Goal: Task Accomplishment & Management: Complete application form

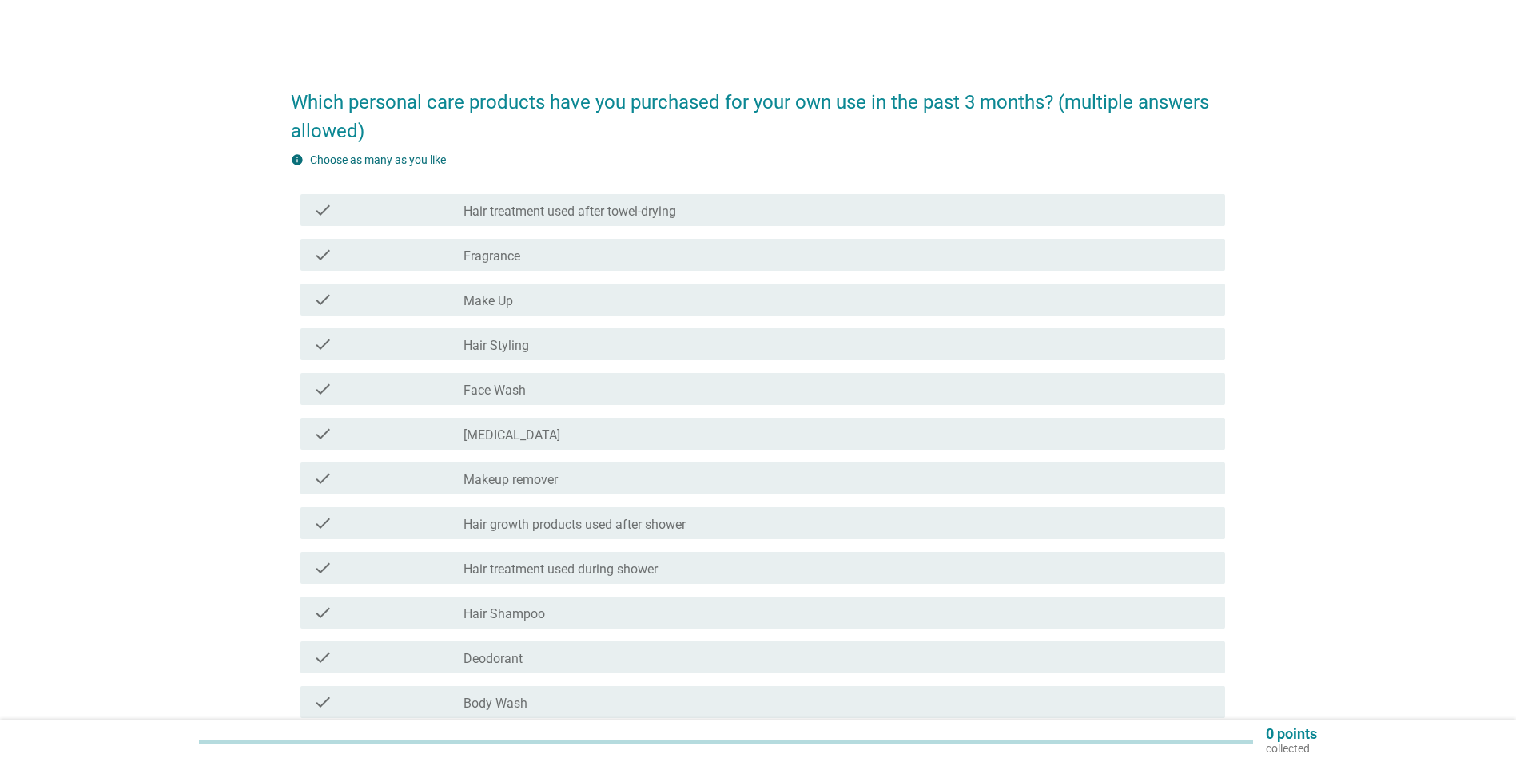
click at [699, 253] on div "check_box_outline_blank Fragrance" at bounding box center [837, 254] width 749 height 19
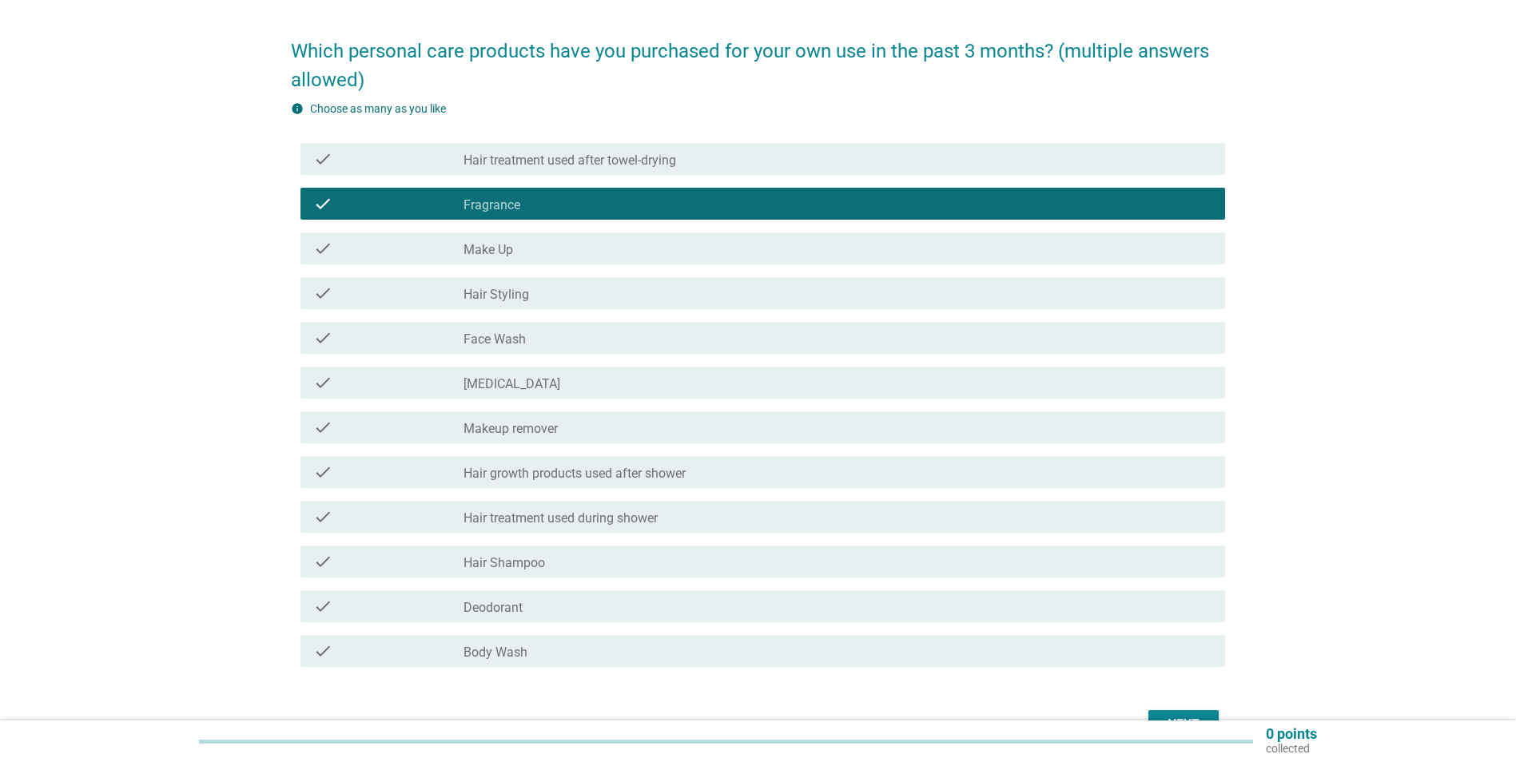
scroll to position [80, 0]
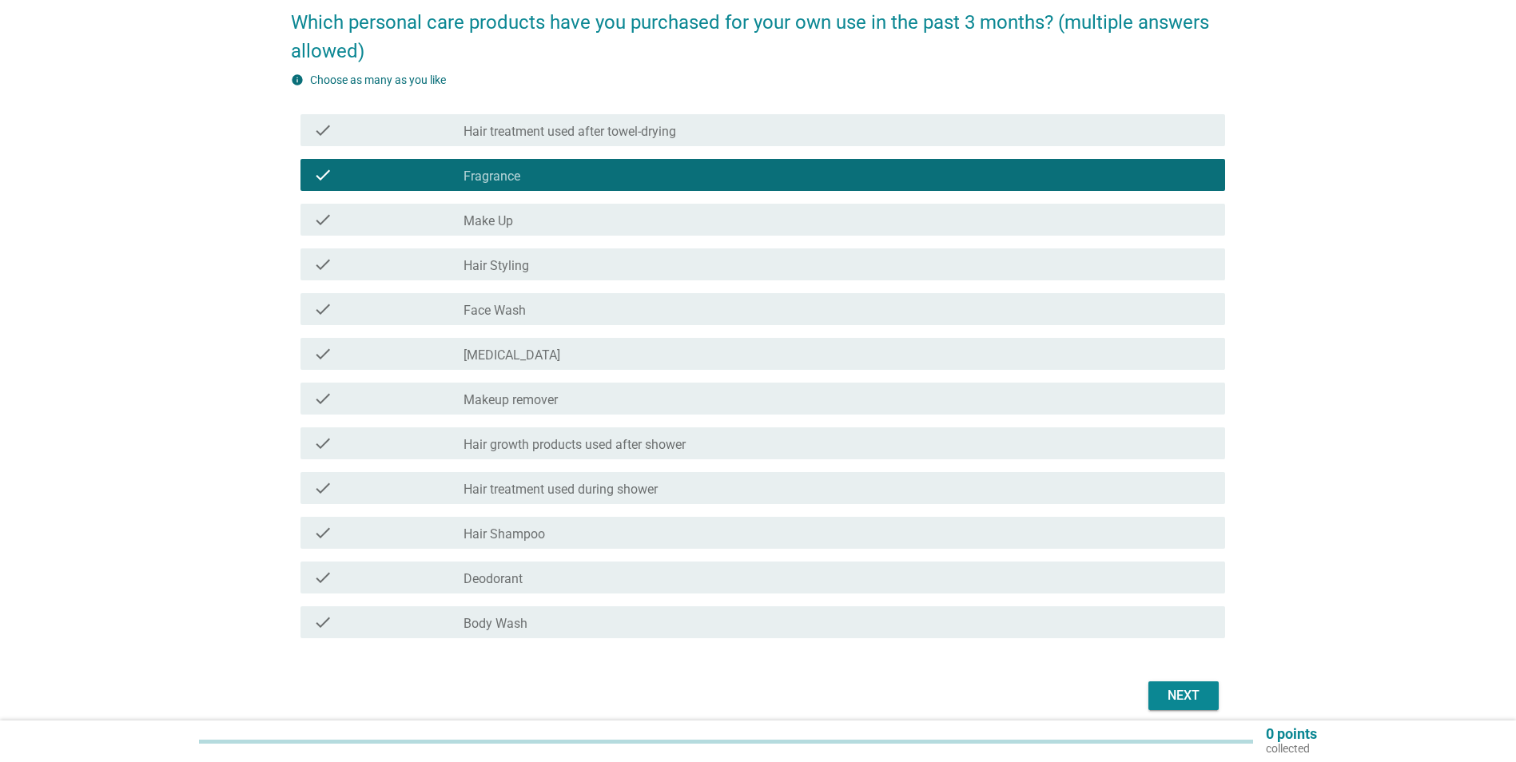
click at [510, 543] on div "check check_box_outline_blank Hair Shampoo" at bounding box center [762, 533] width 924 height 32
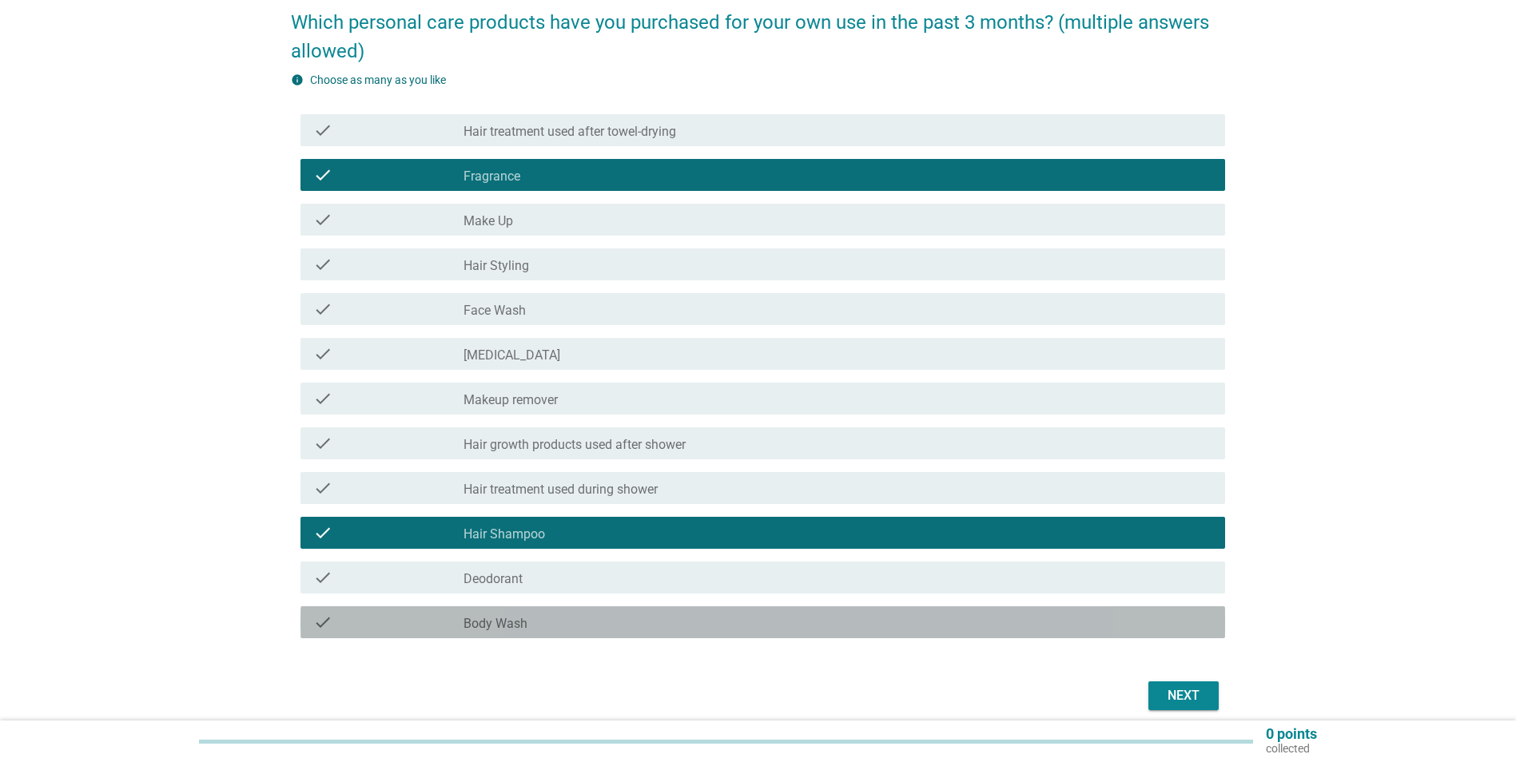
click at [627, 622] on div "check_box_outline_blank Body Wash" at bounding box center [837, 622] width 749 height 19
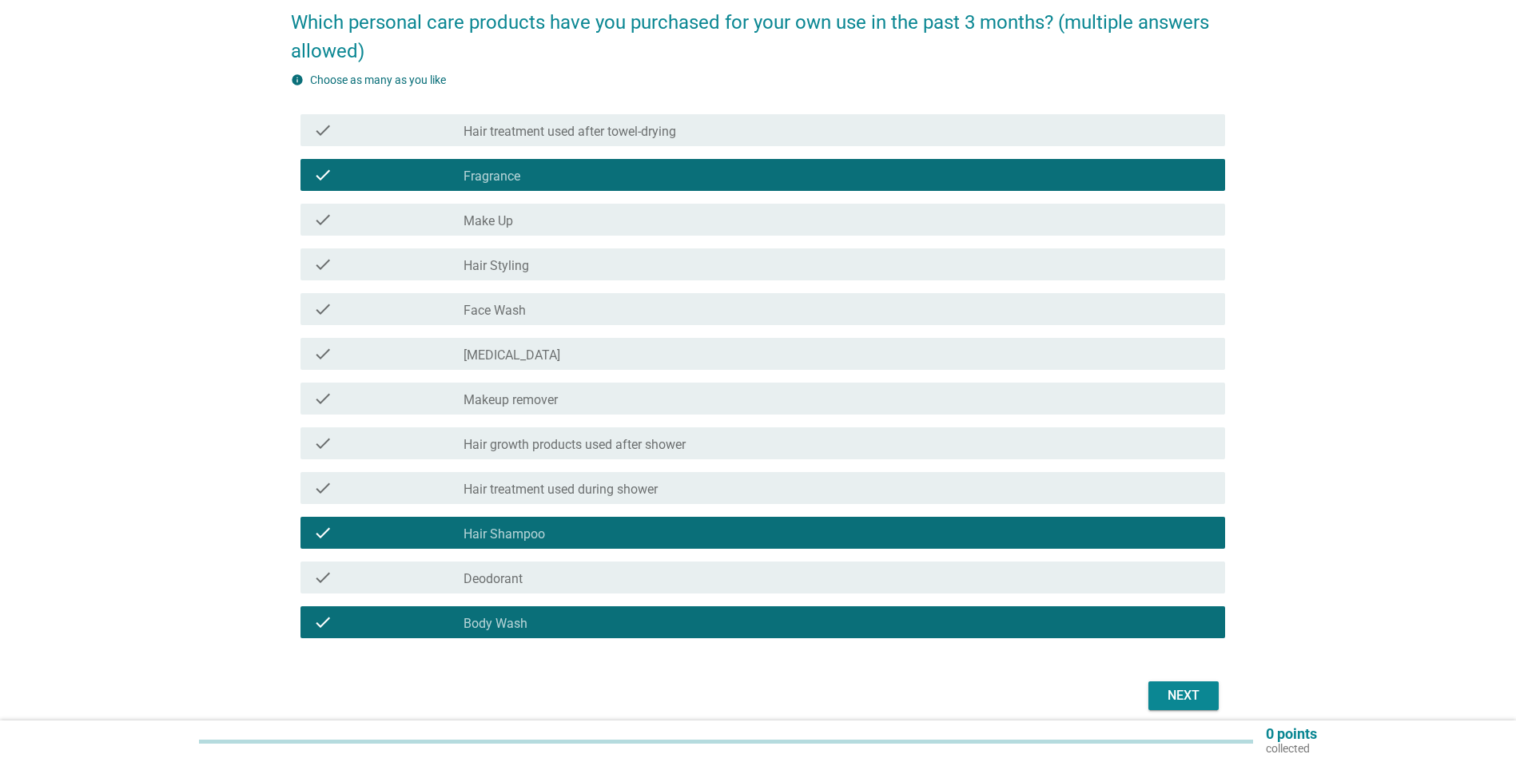
click at [1185, 686] on div "Next" at bounding box center [1183, 695] width 45 height 19
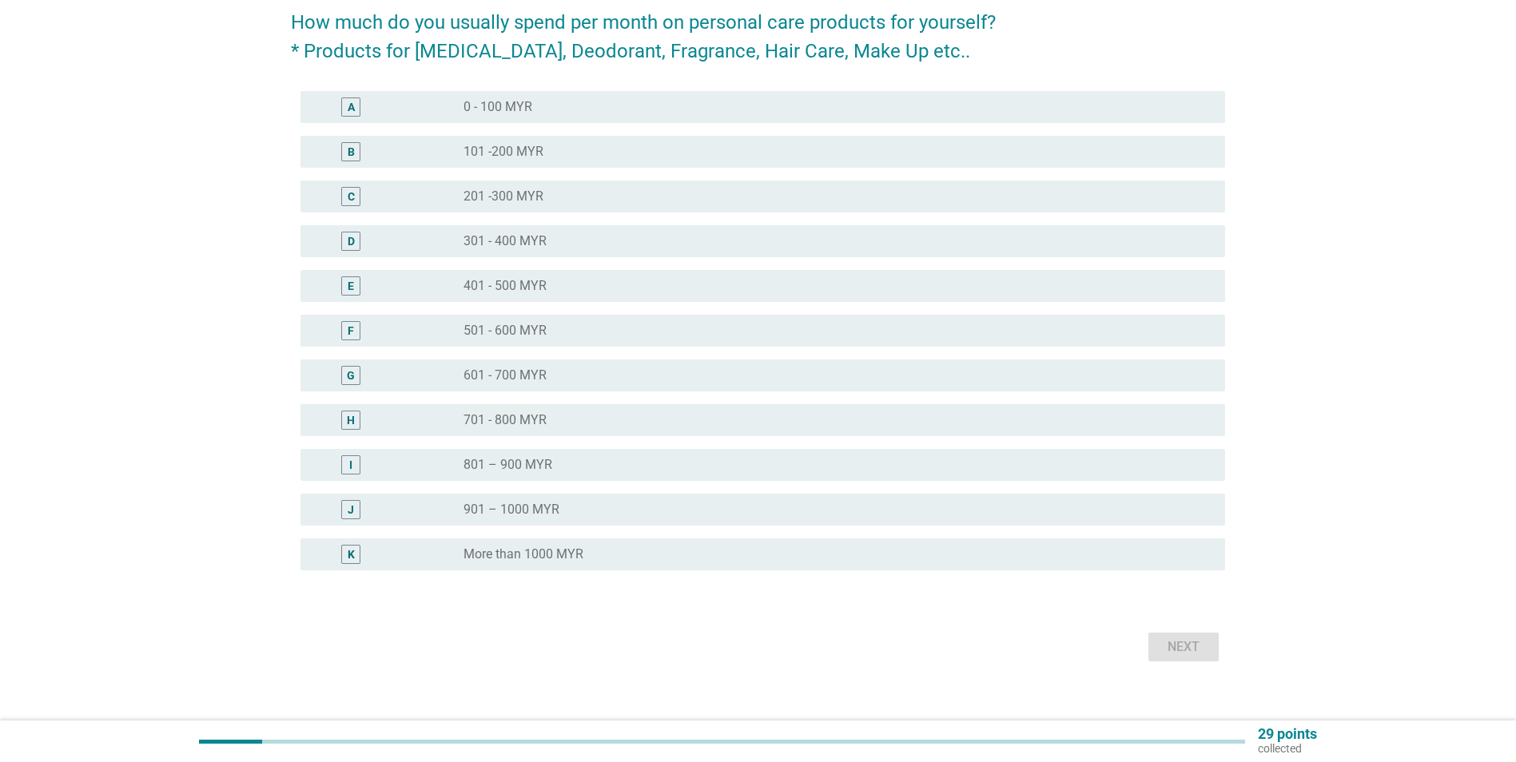
scroll to position [0, 0]
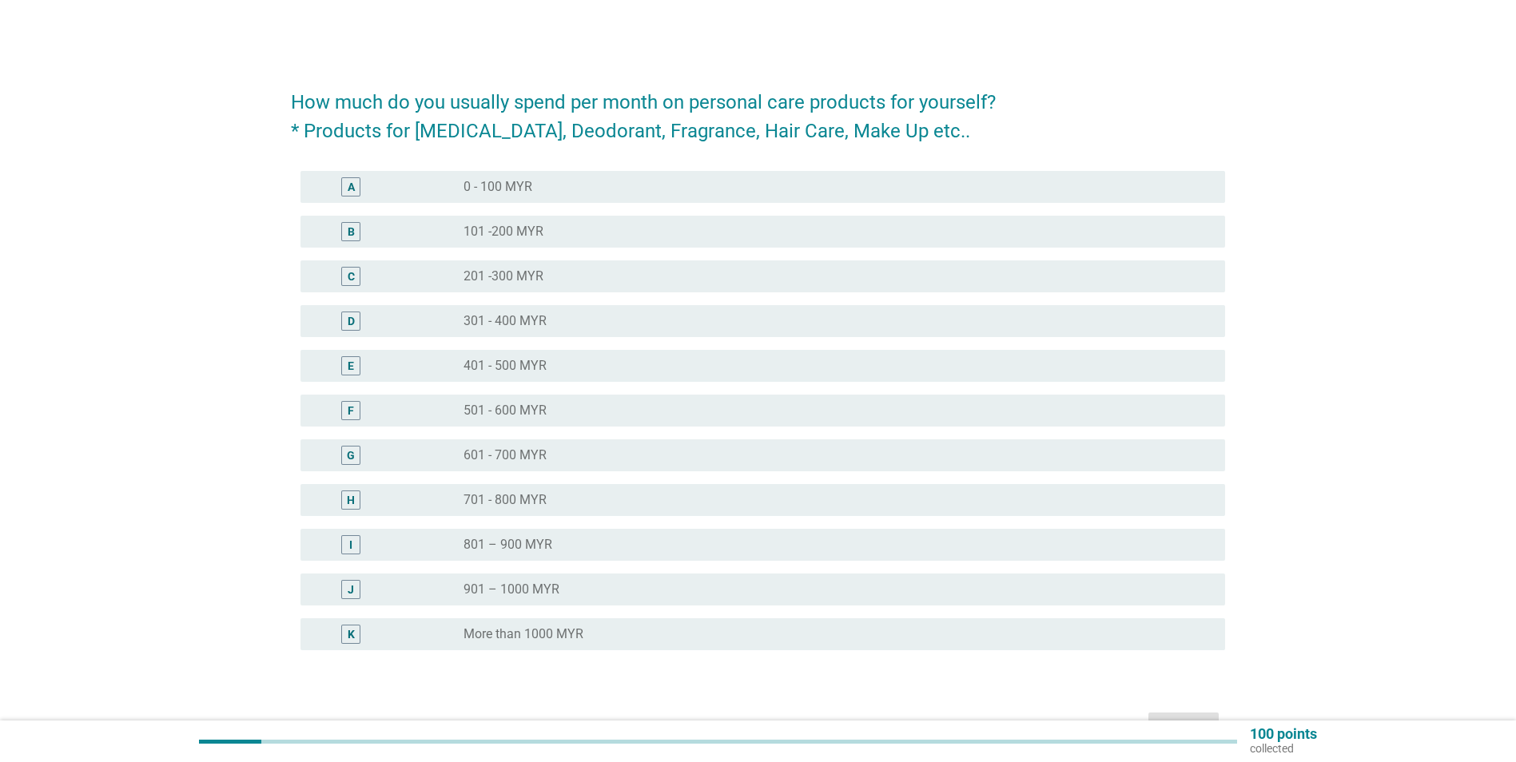
click at [574, 358] on div "radio_button_unchecked 401 - 500 MYR" at bounding box center [831, 366] width 736 height 16
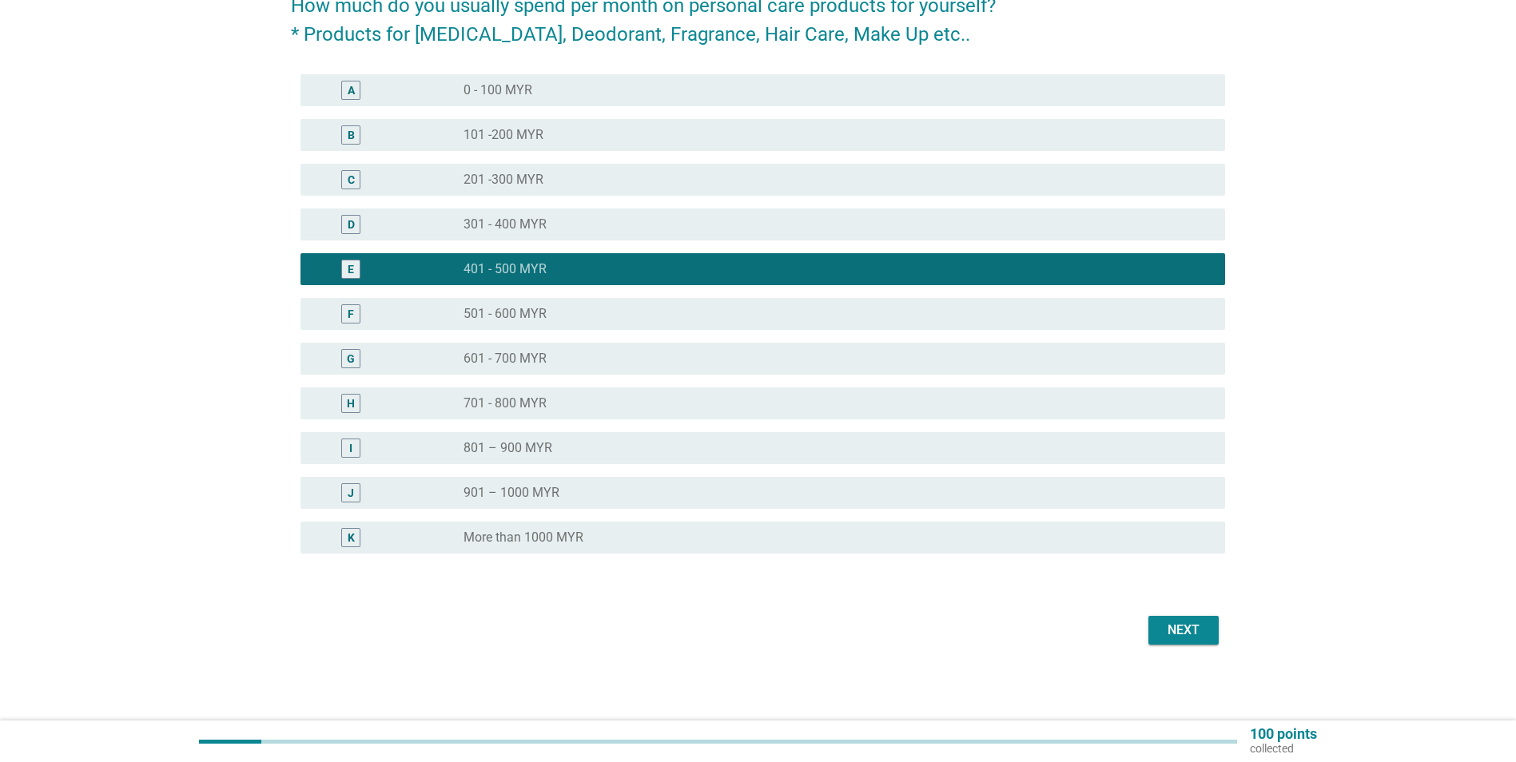
scroll to position [97, 0]
click at [1201, 630] on div "Next" at bounding box center [1183, 629] width 45 height 19
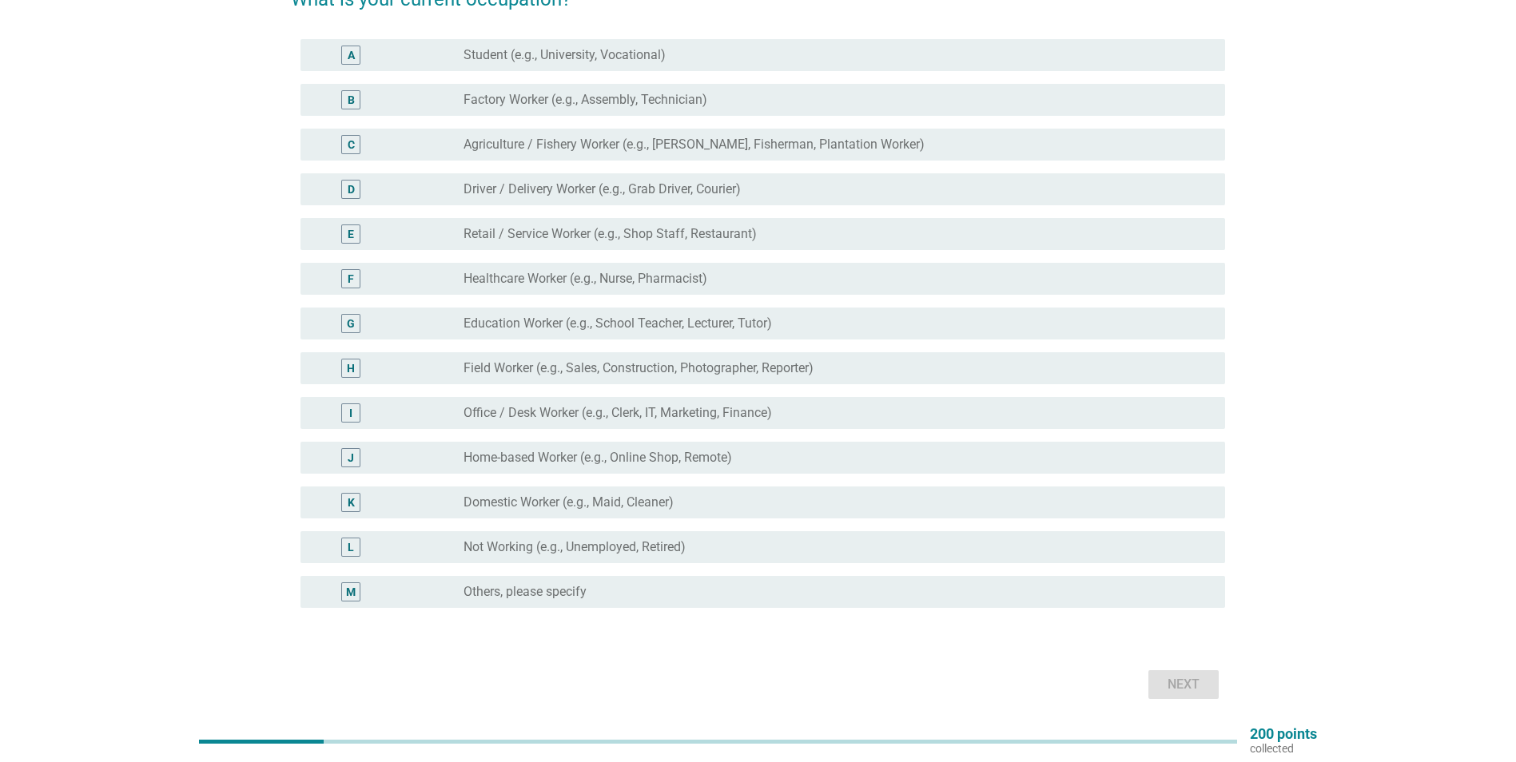
scroll to position [78, 0]
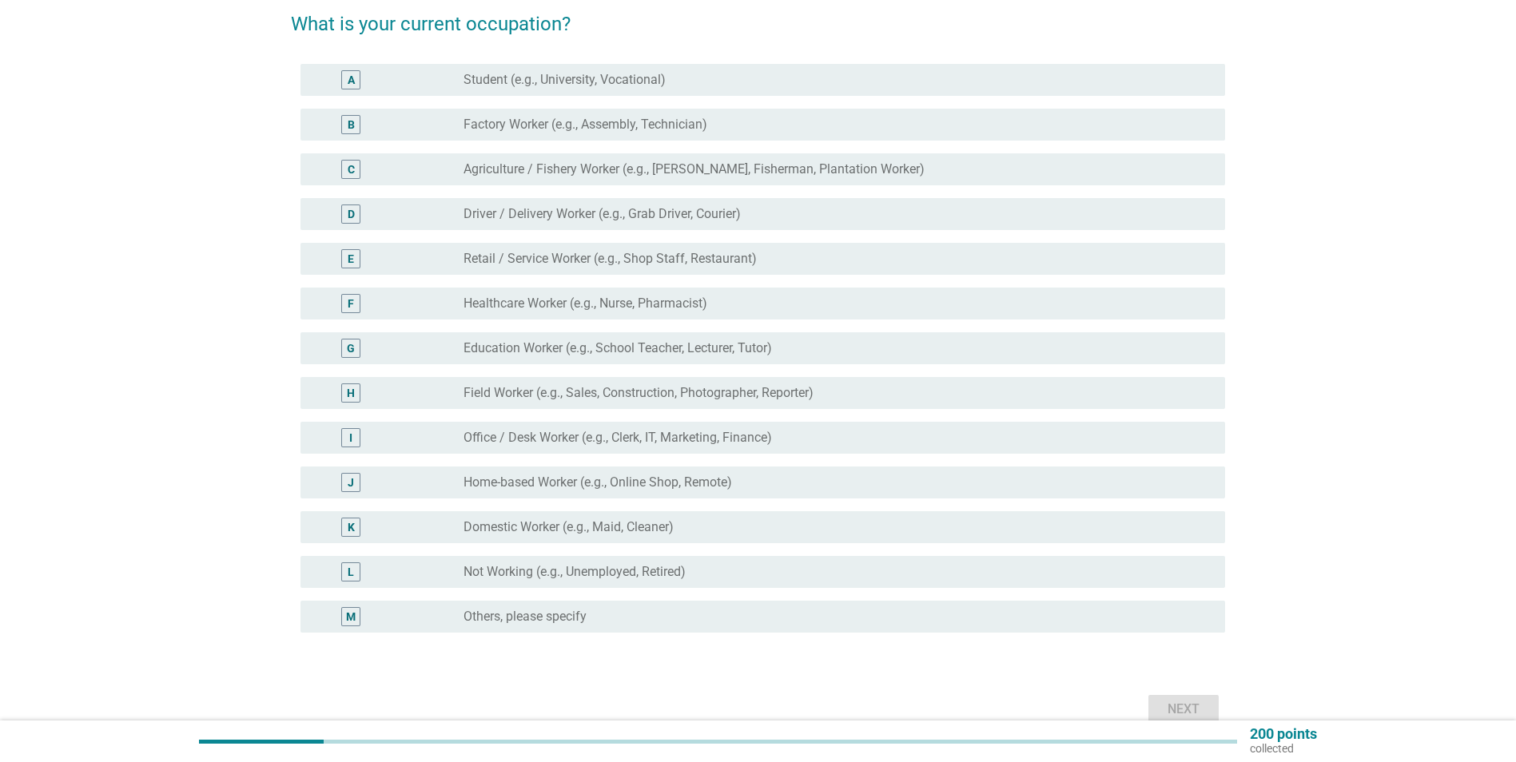
click at [770, 348] on label "Education Worker (e.g., School Teacher, Lecturer, Tutor)" at bounding box center [617, 348] width 308 height 16
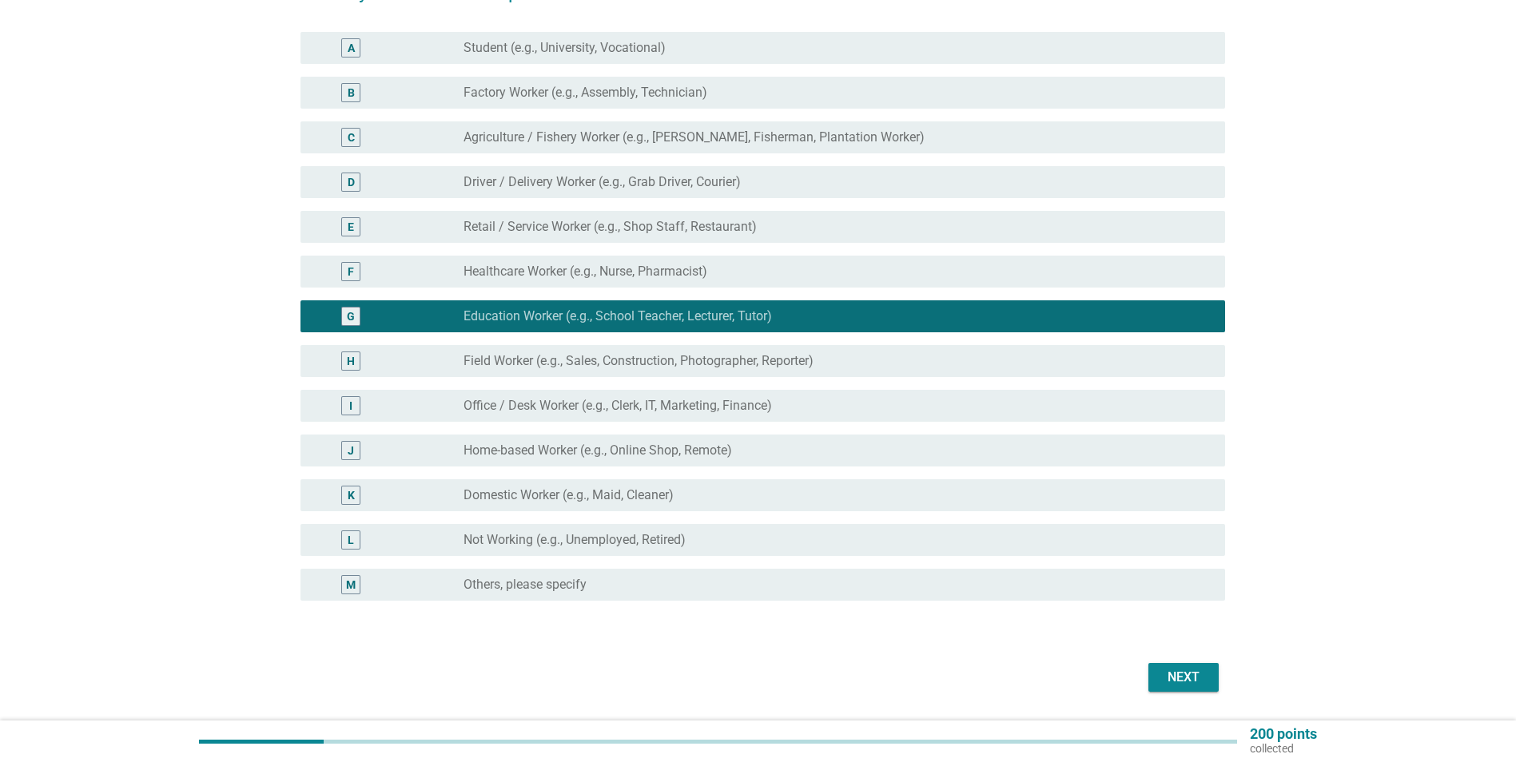
scroll to position [158, 0]
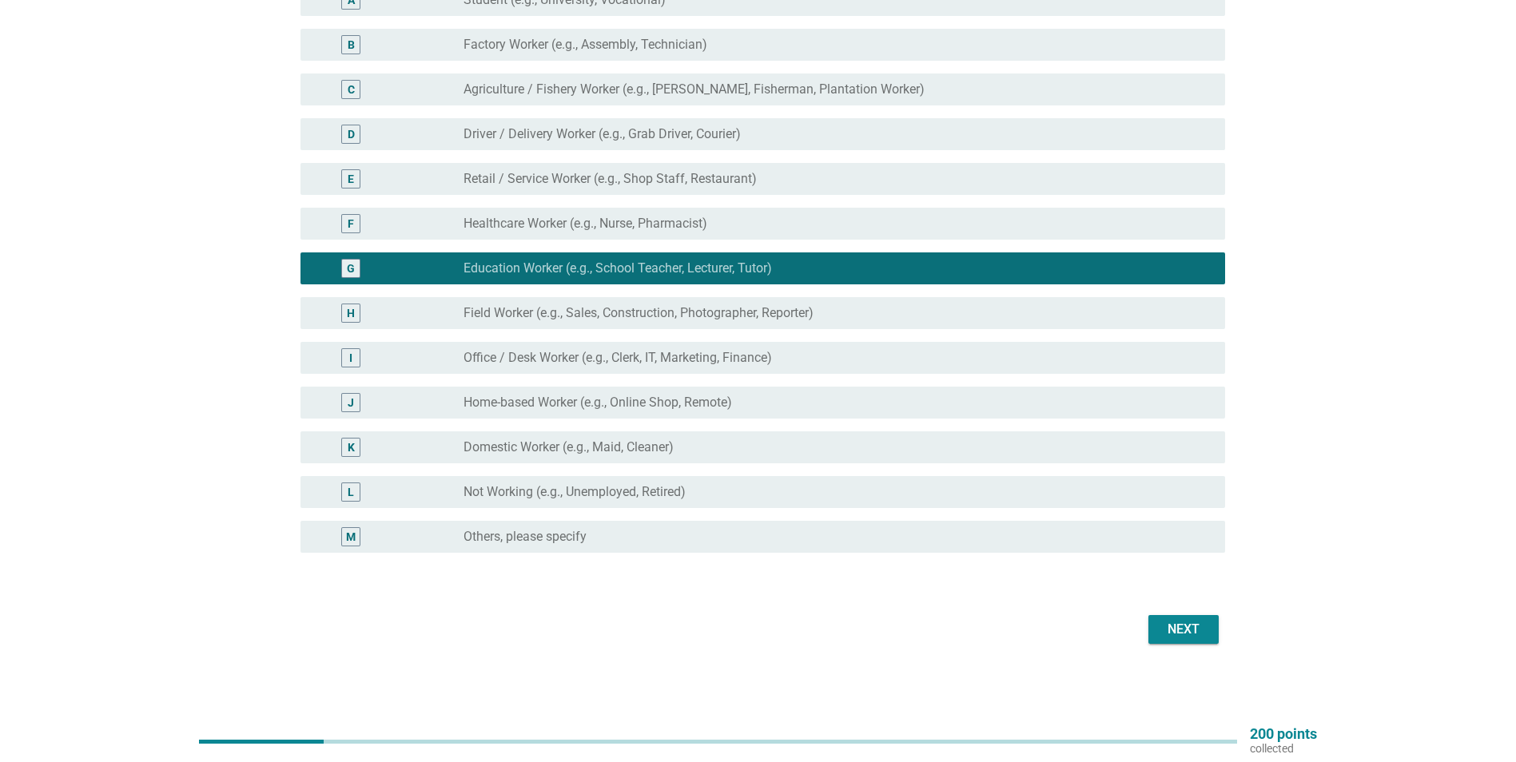
click at [1187, 618] on button "Next" at bounding box center [1183, 629] width 70 height 29
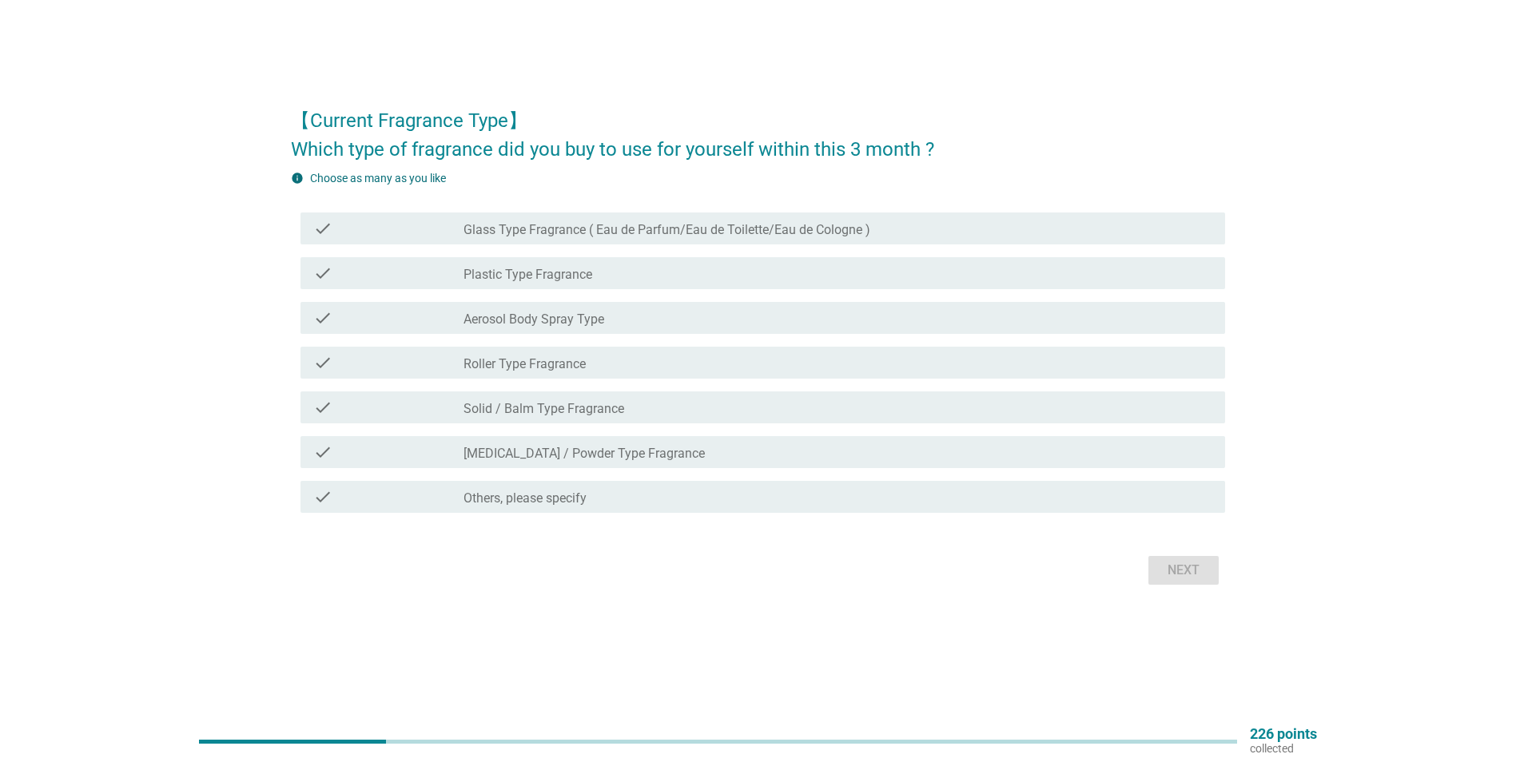
scroll to position [0, 0]
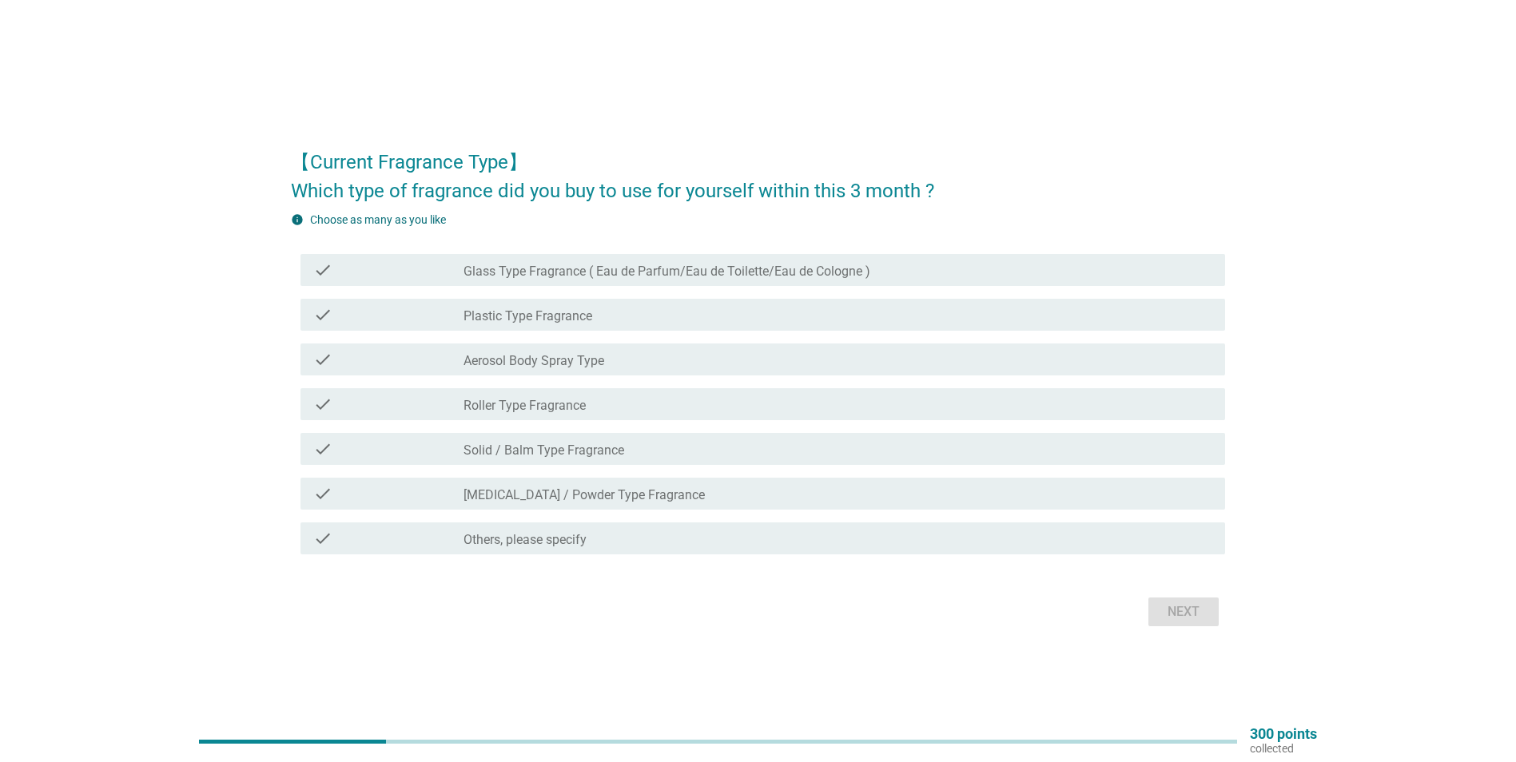
click at [646, 363] on div "check_box_outline_blank Aerosol Body Spray Type" at bounding box center [837, 359] width 749 height 19
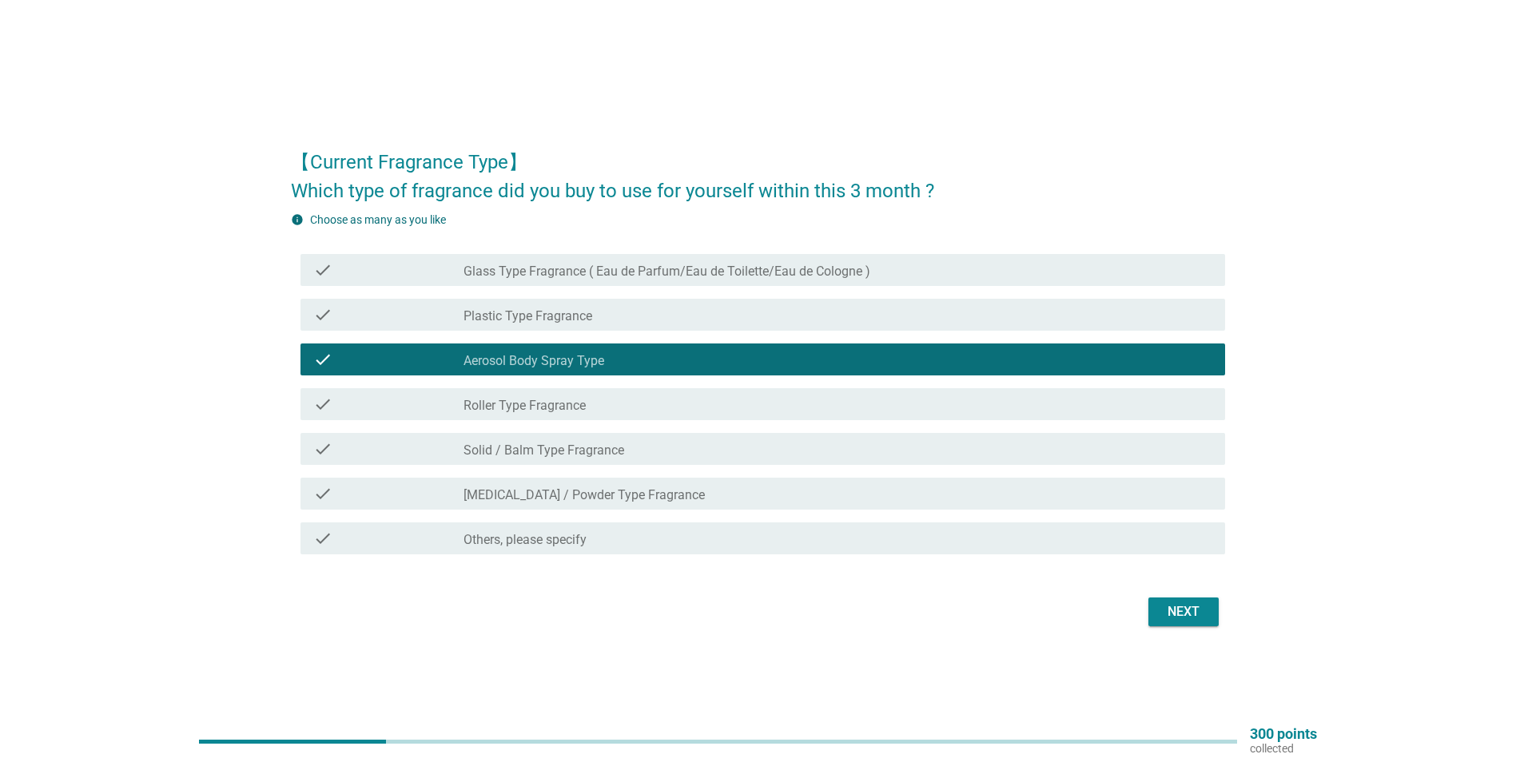
click at [917, 275] on div "check_box_outline_blank Glass Type Fragrance ( Eau de Parfum/Eau de Toilette/Ea…" at bounding box center [837, 269] width 749 height 19
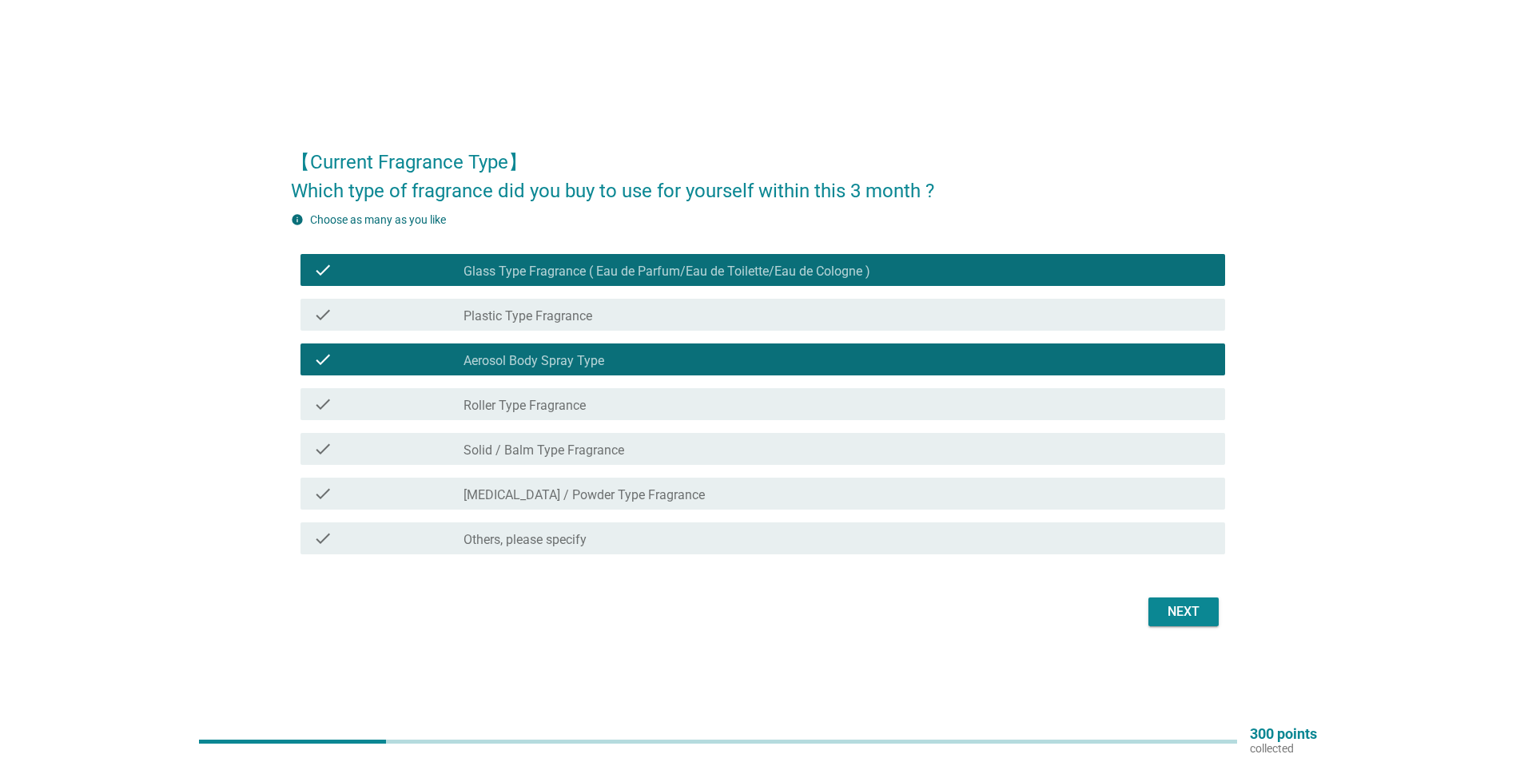
click at [670, 352] on div "check_box_outline_blank Aerosol Body Spray Type" at bounding box center [837, 359] width 749 height 19
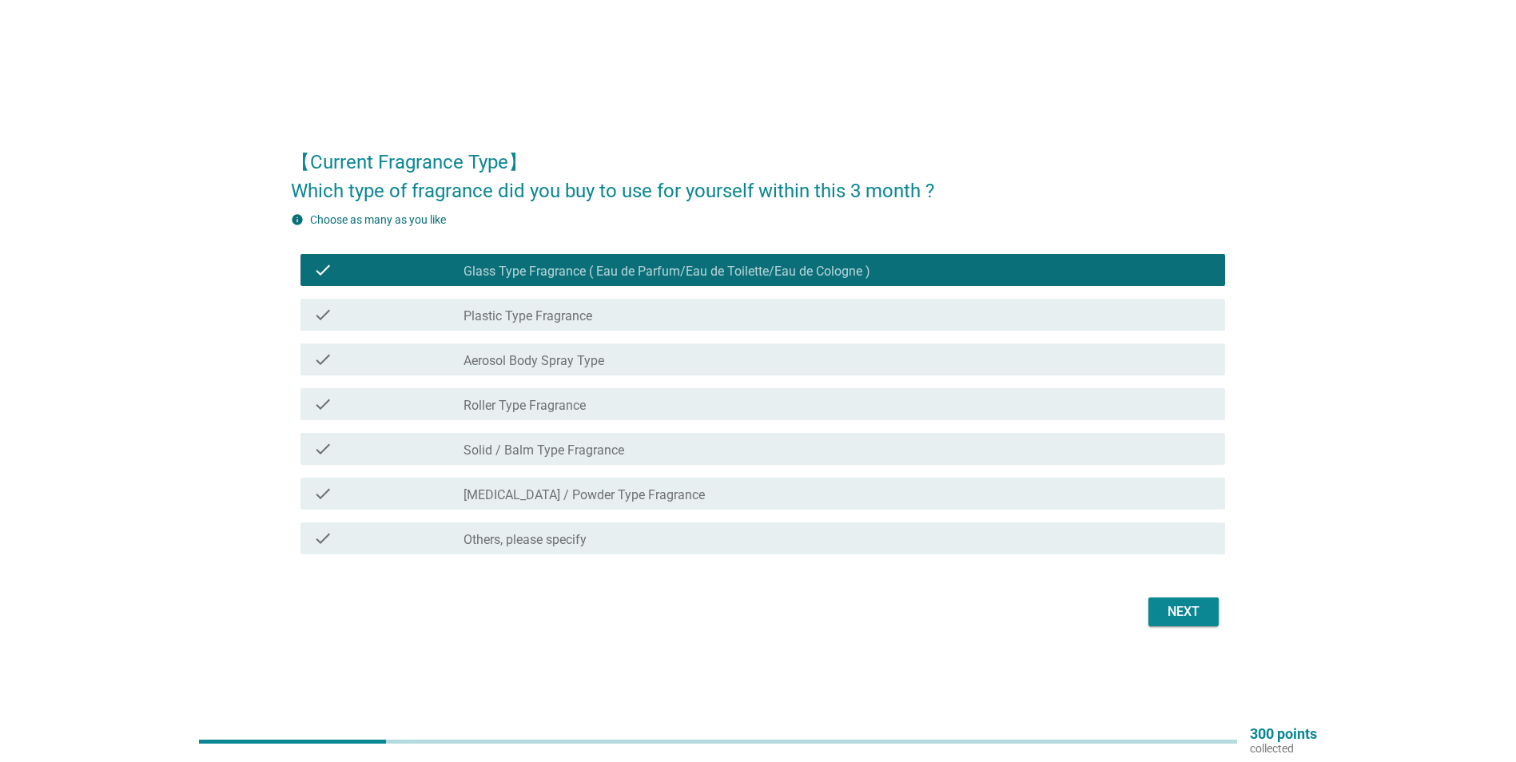
click at [1207, 609] on button "Next" at bounding box center [1183, 612] width 70 height 29
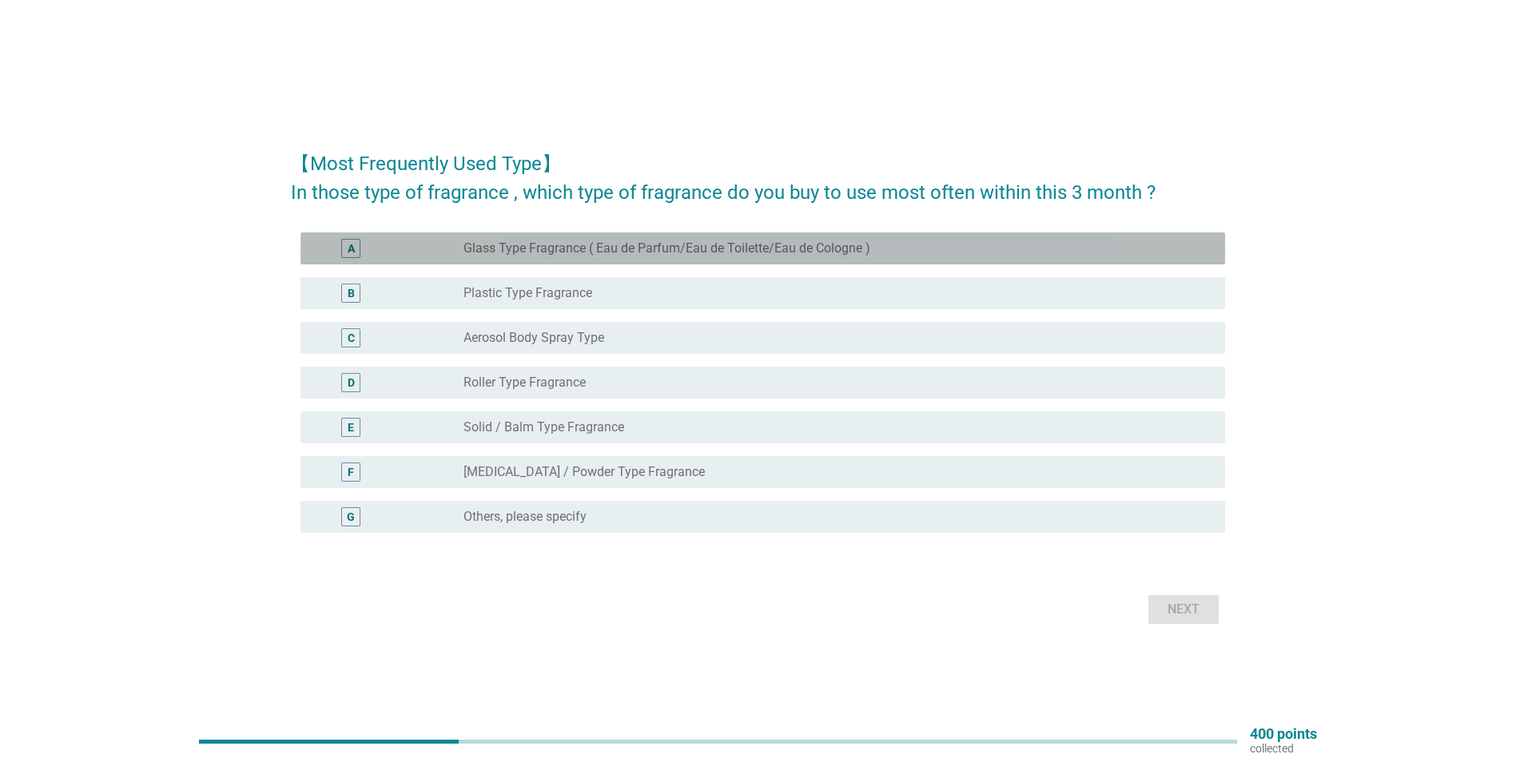
click at [882, 264] on div "A radio_button_unchecked Glass Type Fragrance ( Eau de Parfum/Eau de Toilette/E…" at bounding box center [762, 248] width 924 height 32
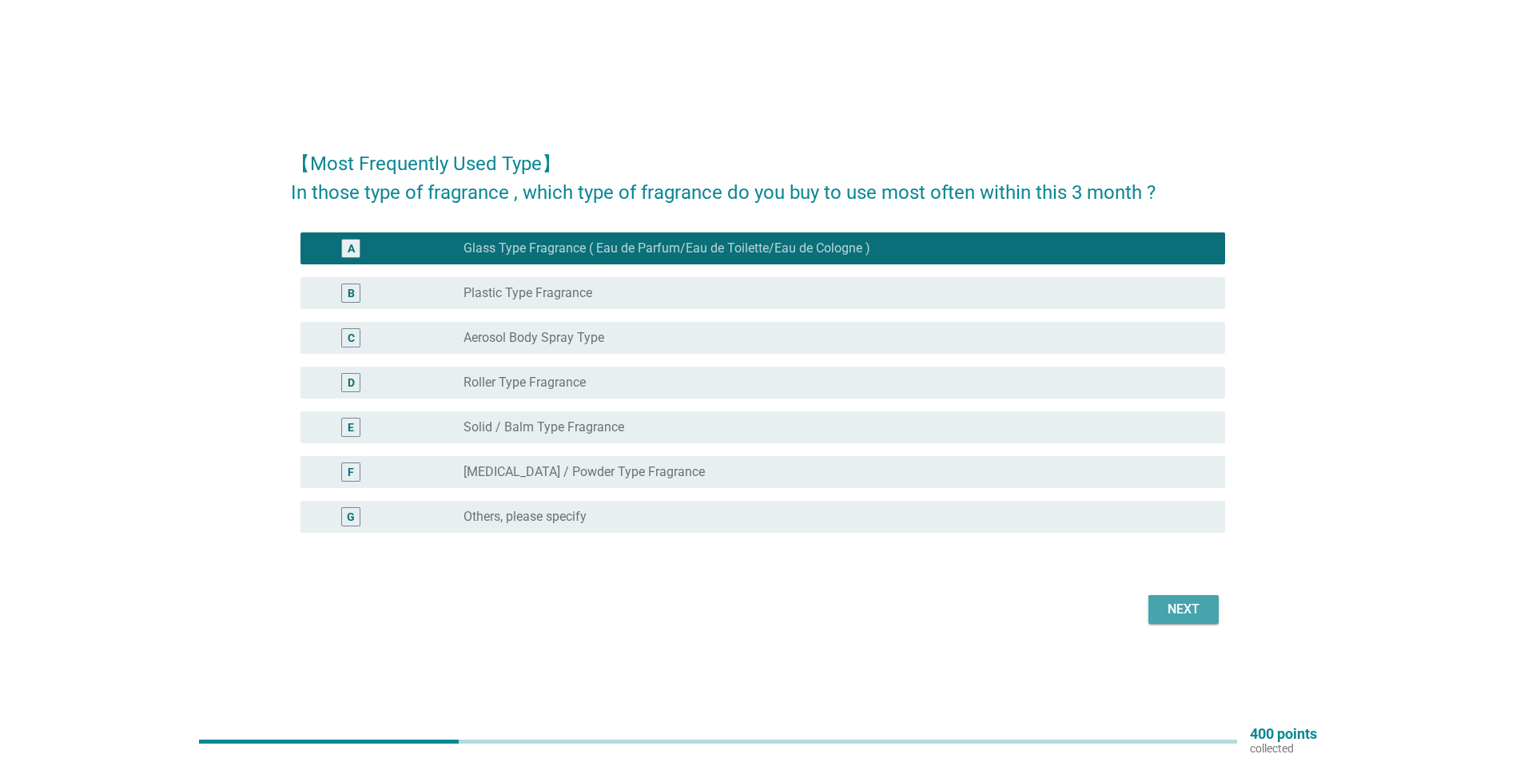
click at [1173, 617] on div "Next" at bounding box center [1183, 609] width 45 height 19
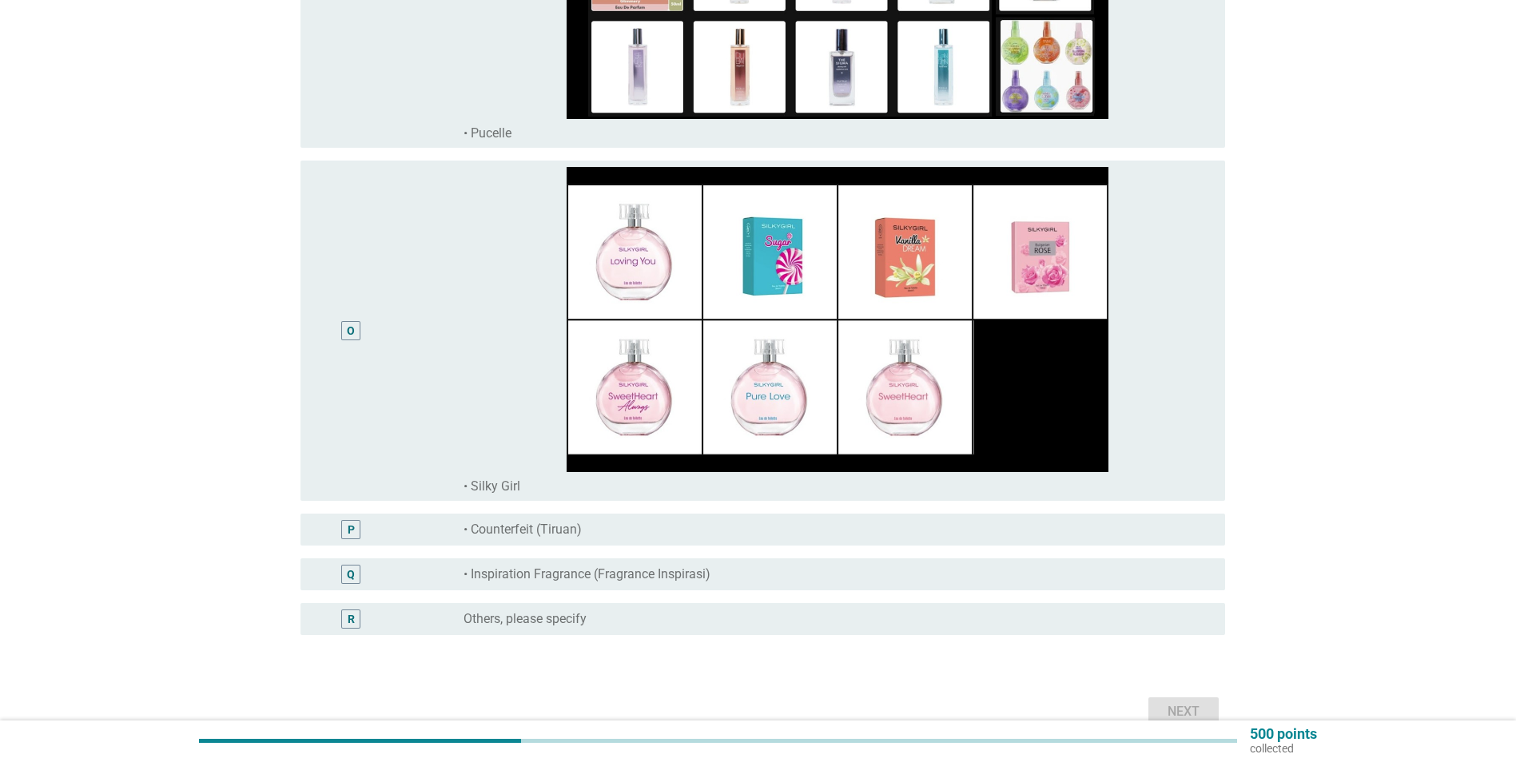
scroll to position [5032, 0]
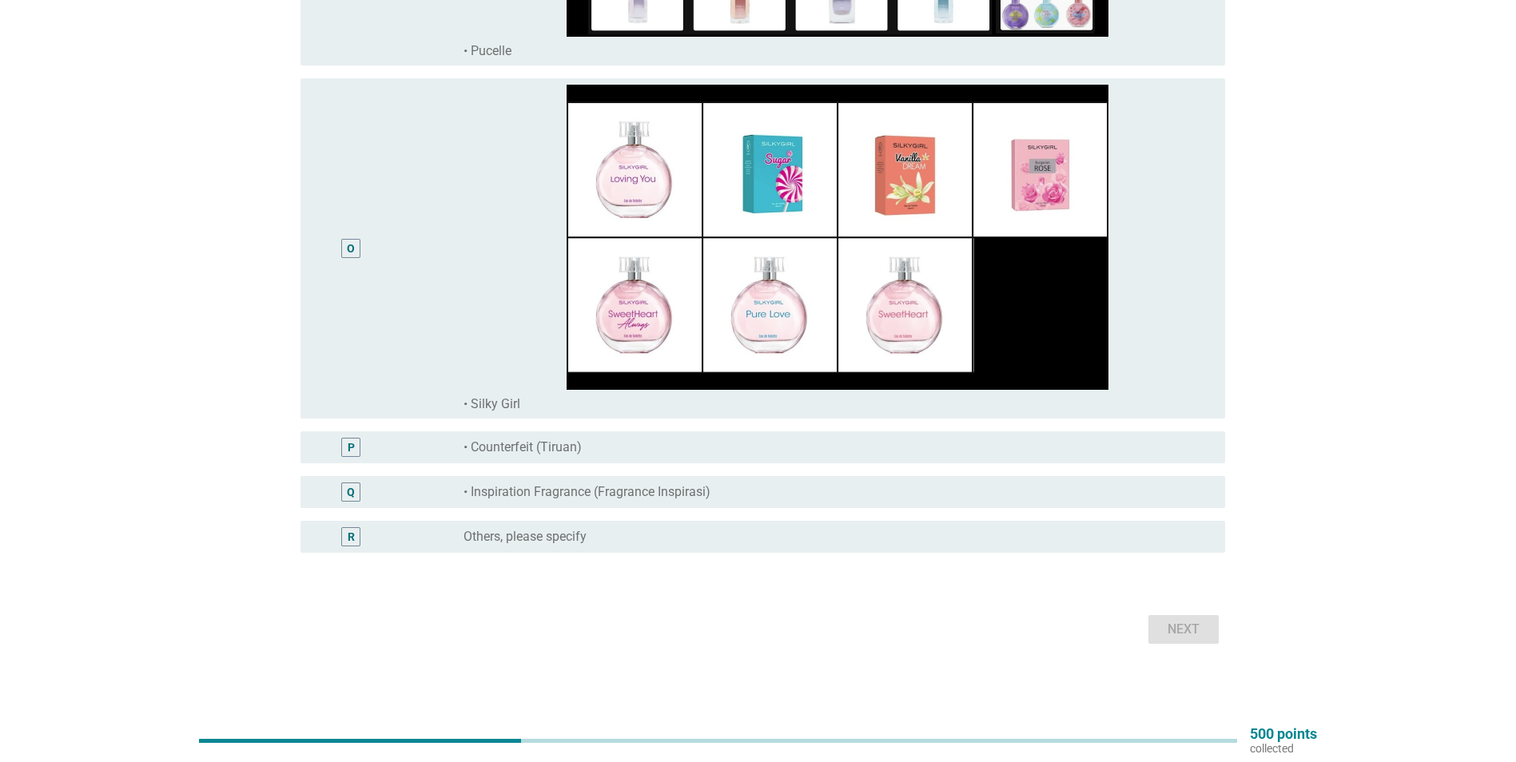
click at [655, 486] on label "• Inspiration Fragrance (Fragrance Inspirasi)" at bounding box center [586, 492] width 247 height 16
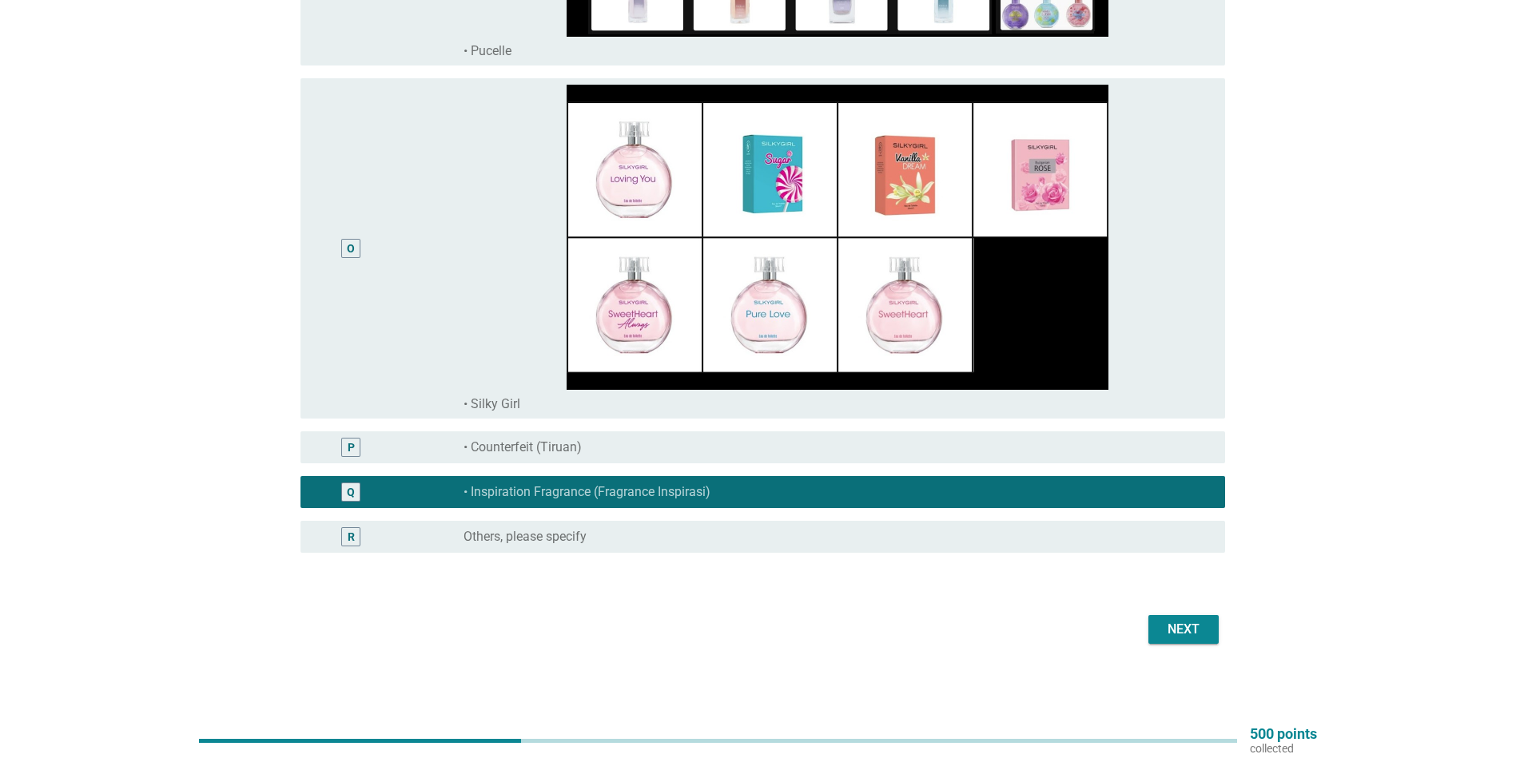
click at [1195, 636] on div "Next" at bounding box center [1183, 629] width 45 height 19
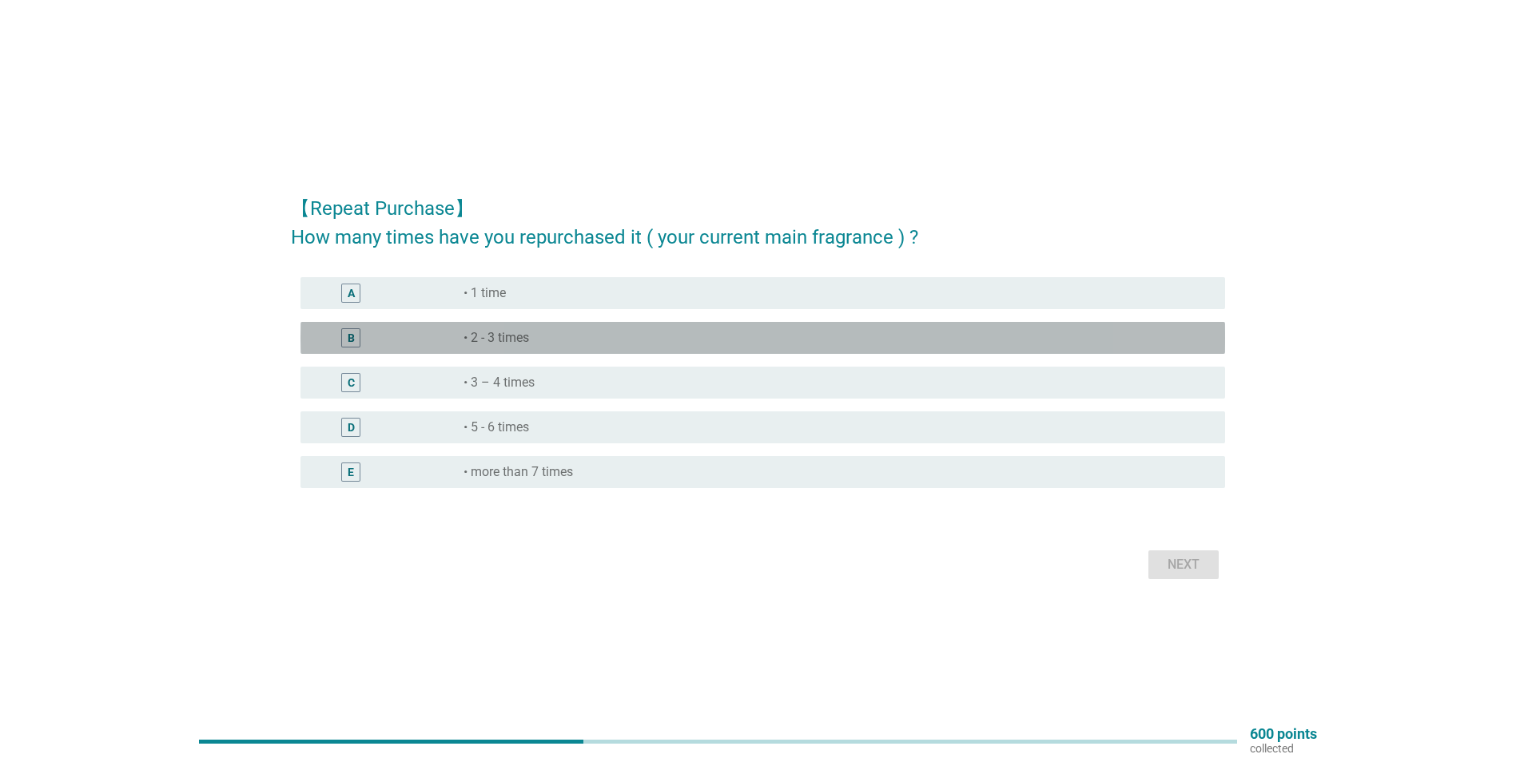
click at [578, 329] on div "radio_button_unchecked • 2 - 3 times" at bounding box center [837, 337] width 749 height 19
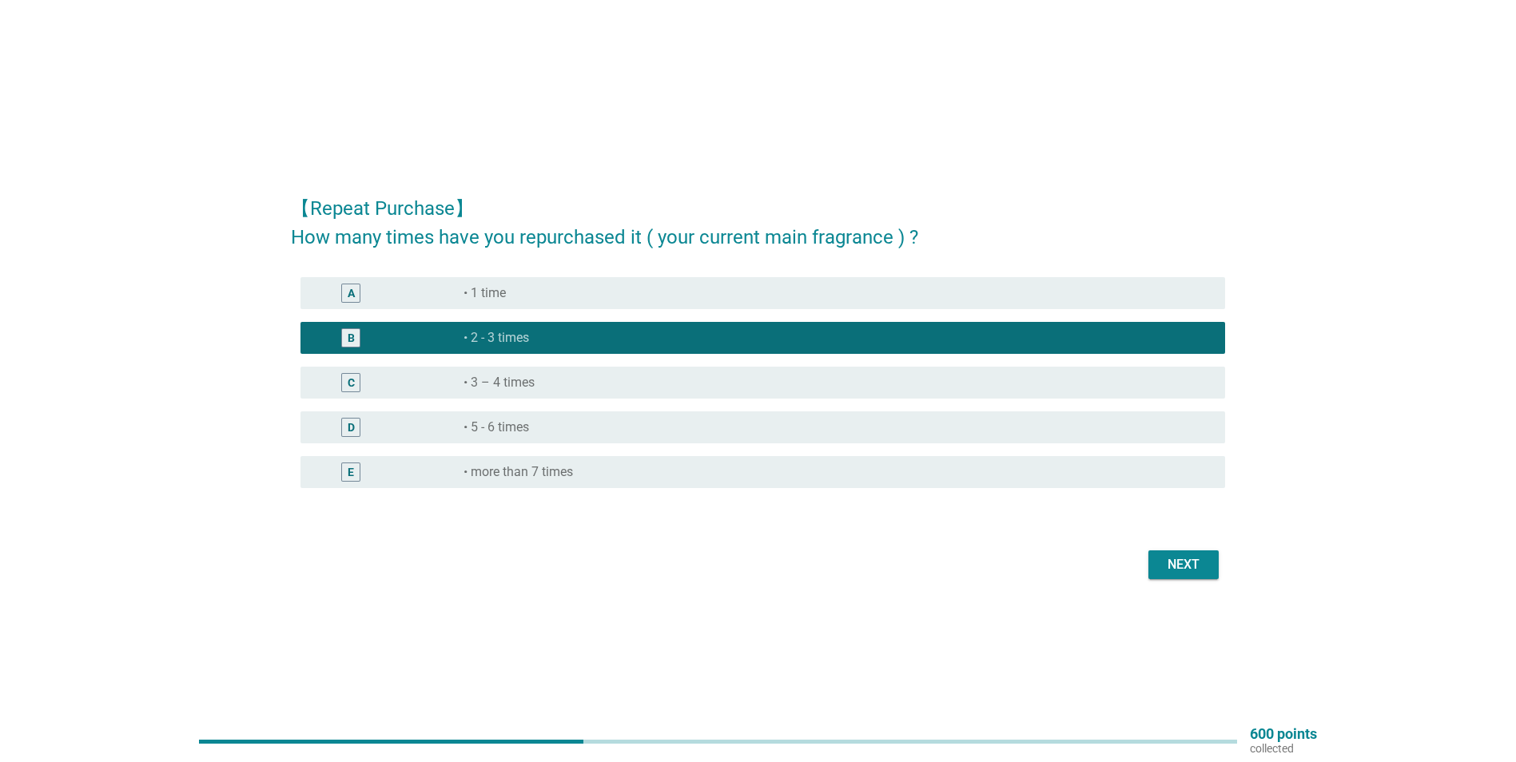
click at [1182, 566] on div "Next" at bounding box center [1183, 564] width 45 height 19
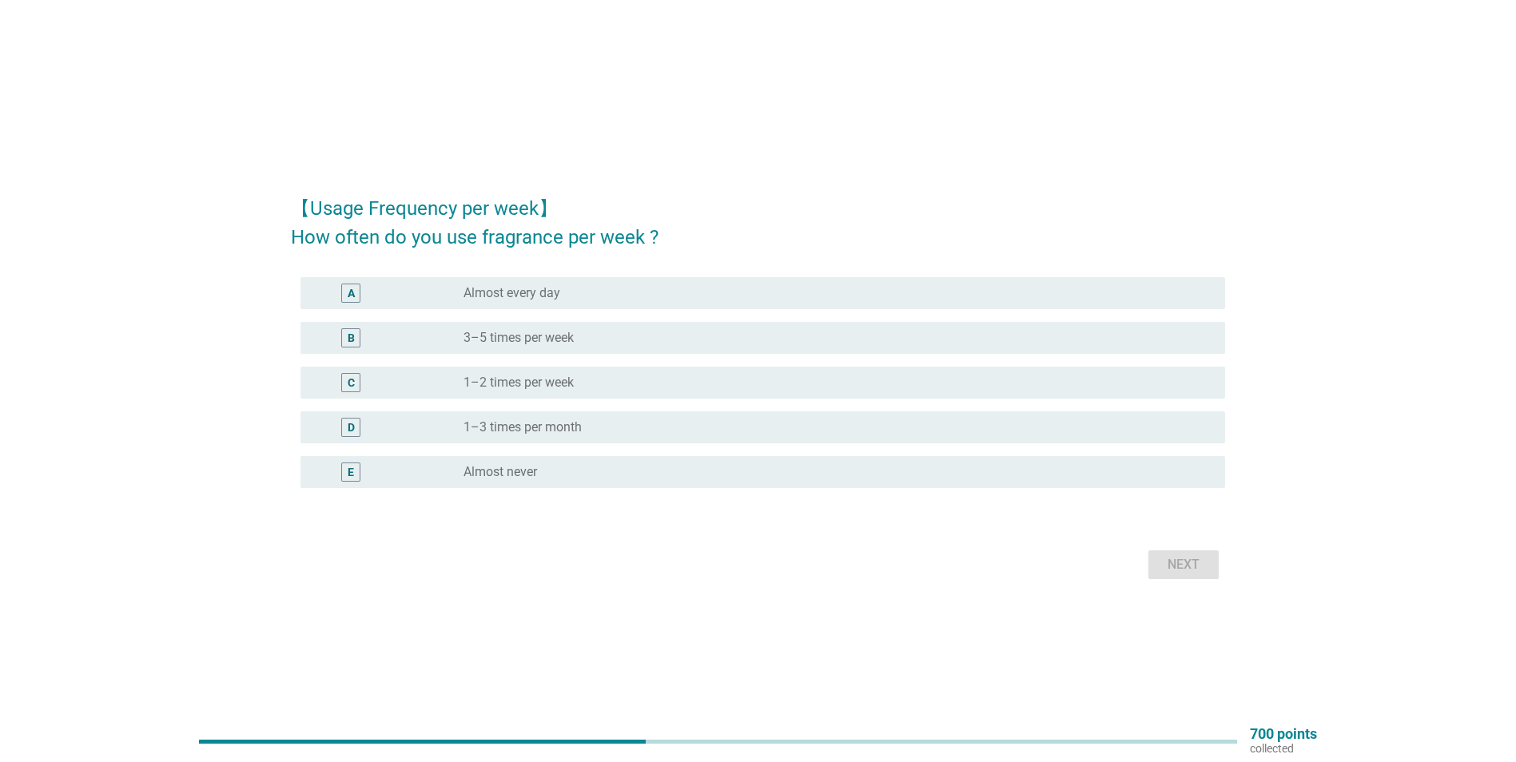
click at [632, 301] on div "radio_button_unchecked Almost every day" at bounding box center [837, 293] width 749 height 19
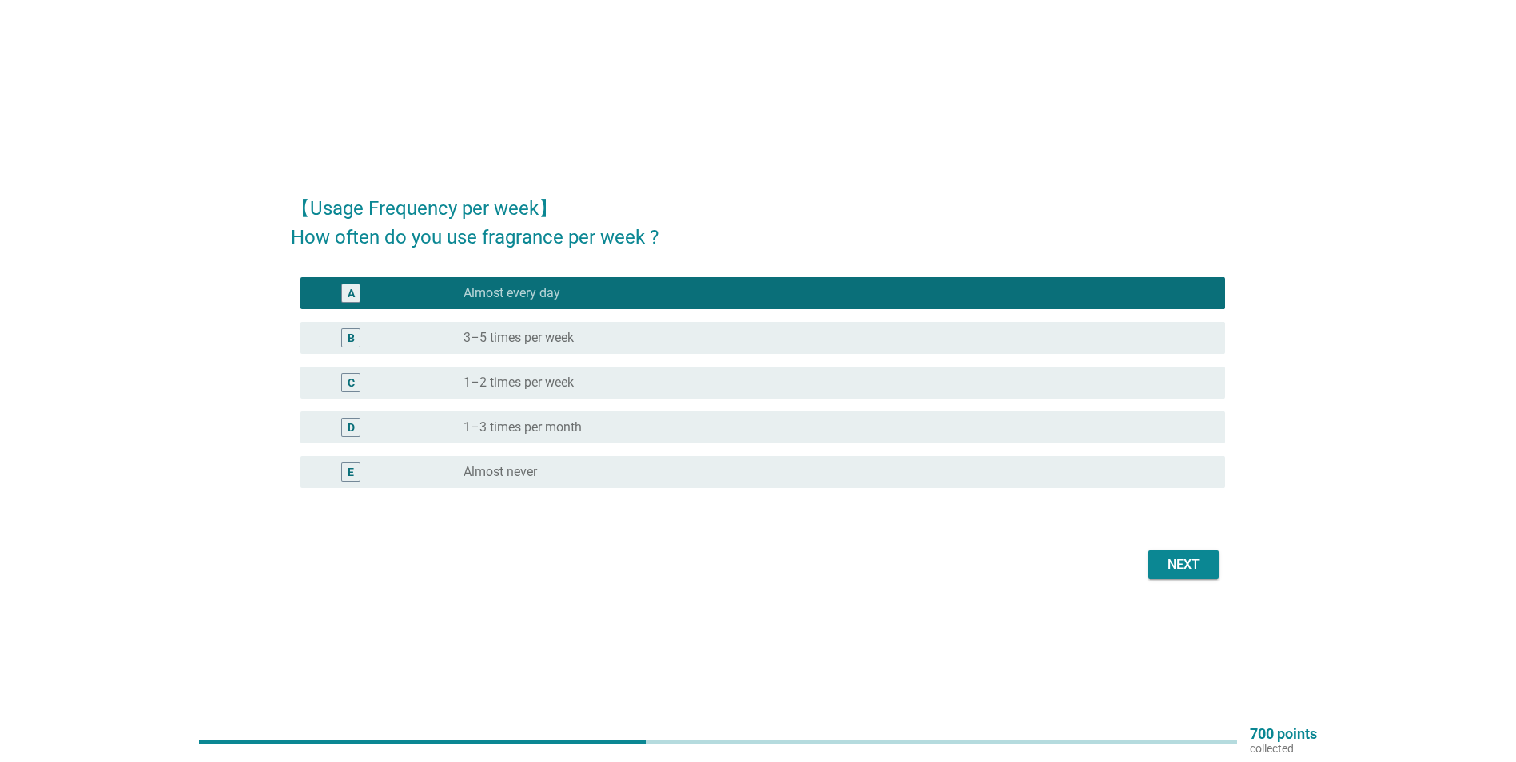
click at [625, 330] on div "radio_button_unchecked 3–5 times per week" at bounding box center [831, 338] width 736 height 16
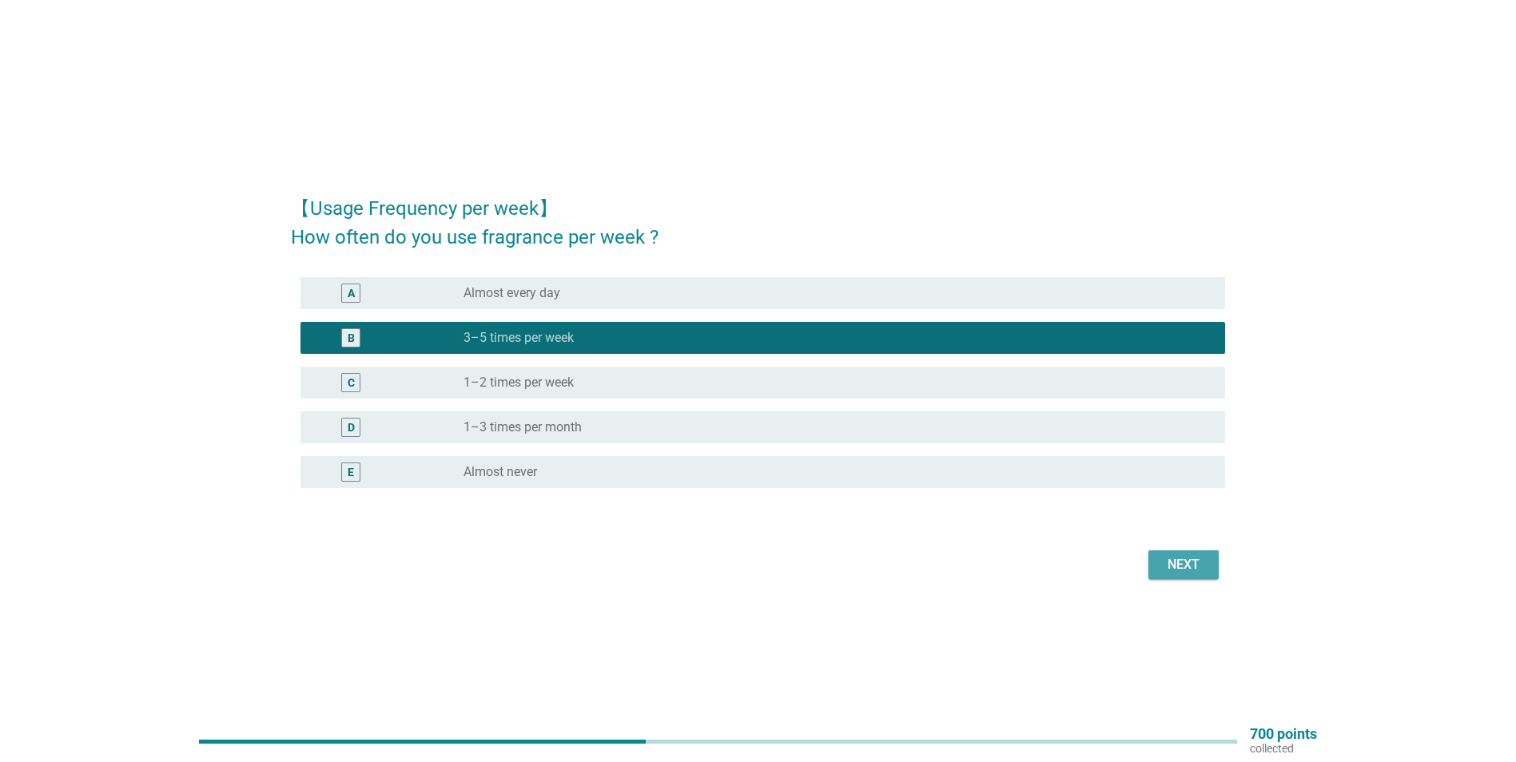
click at [1165, 561] on div "Next" at bounding box center [1183, 564] width 45 height 19
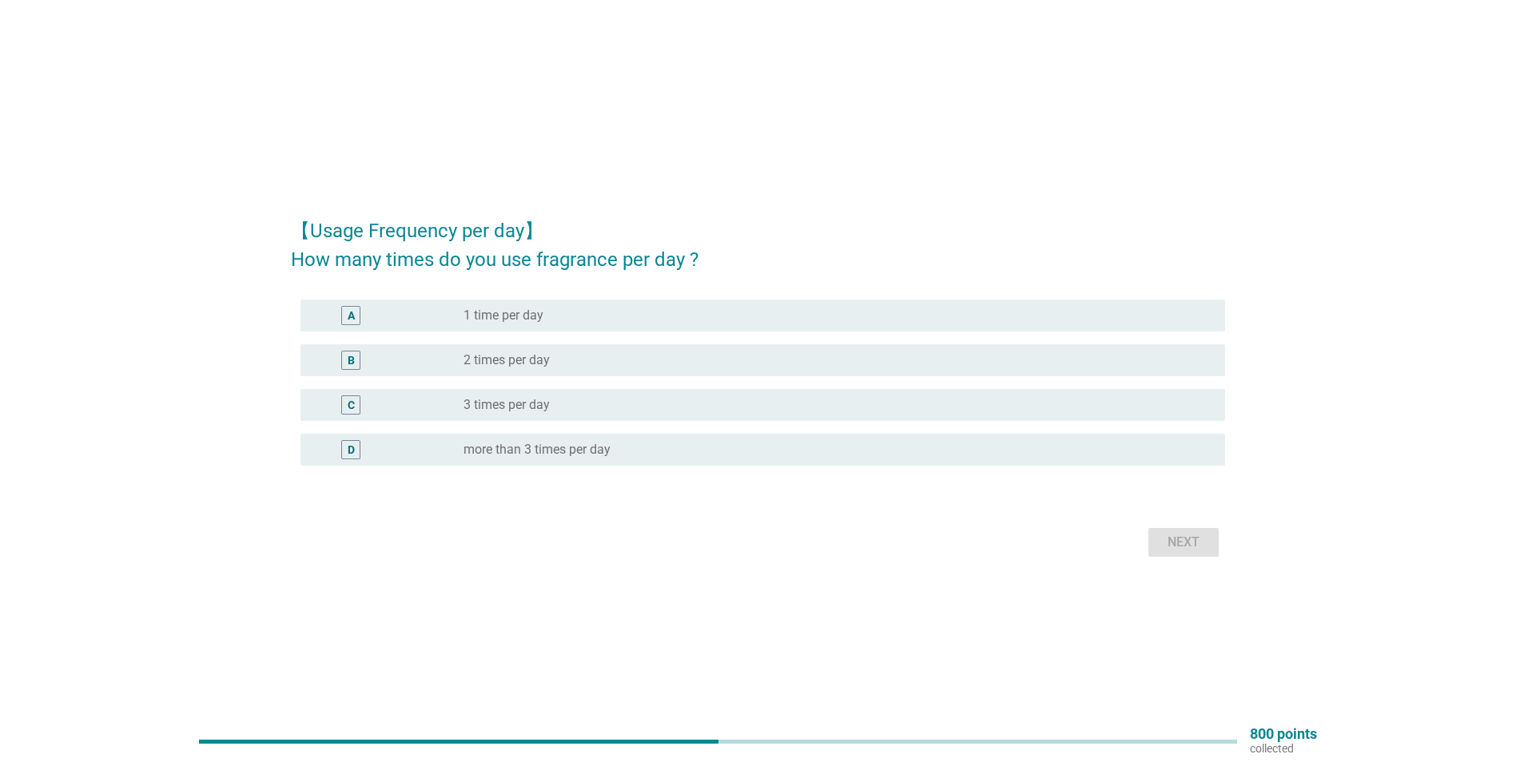
click at [722, 320] on div "radio_button_unchecked 1 time per day" at bounding box center [831, 316] width 736 height 16
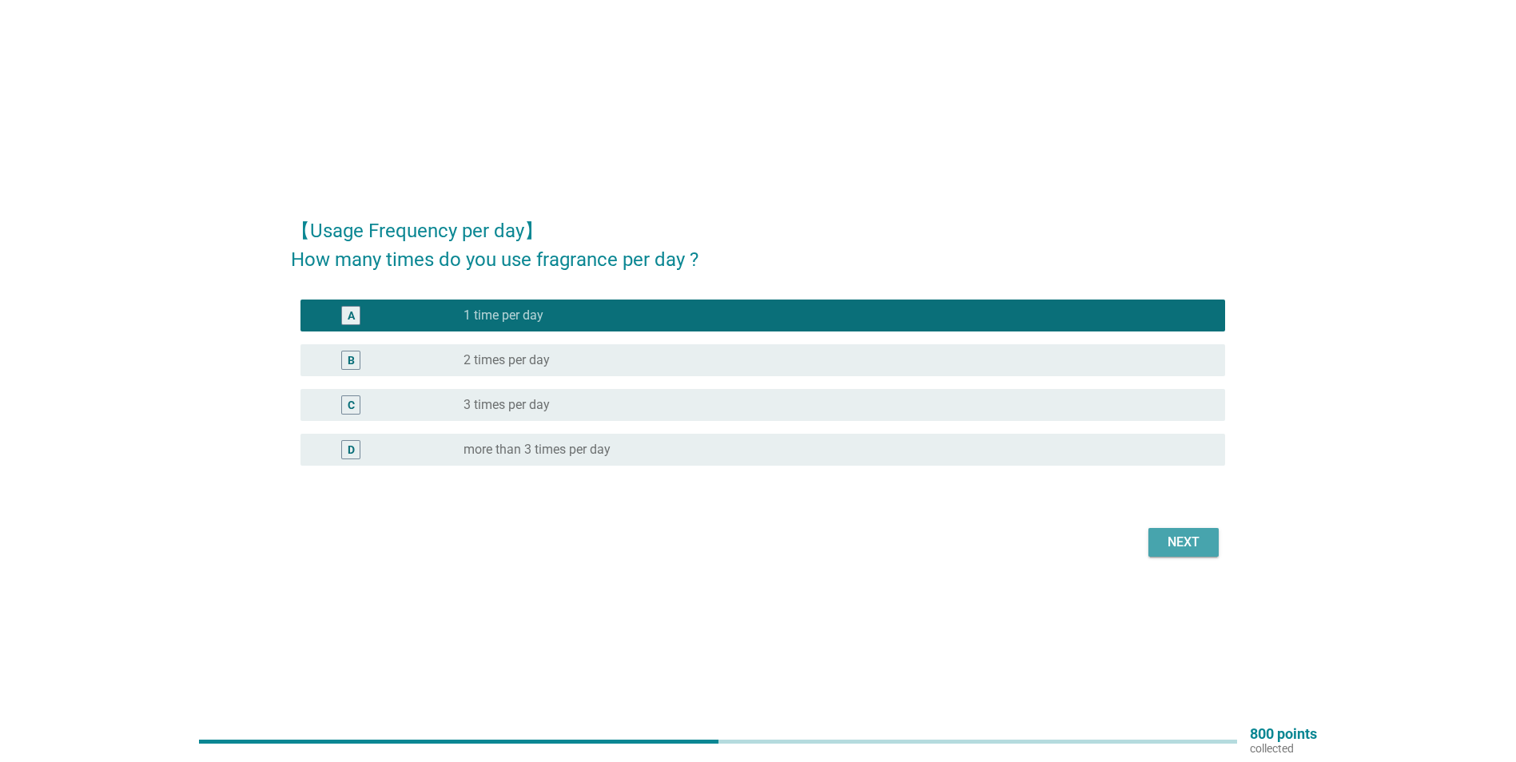
click at [1202, 538] on div "Next" at bounding box center [1183, 542] width 45 height 19
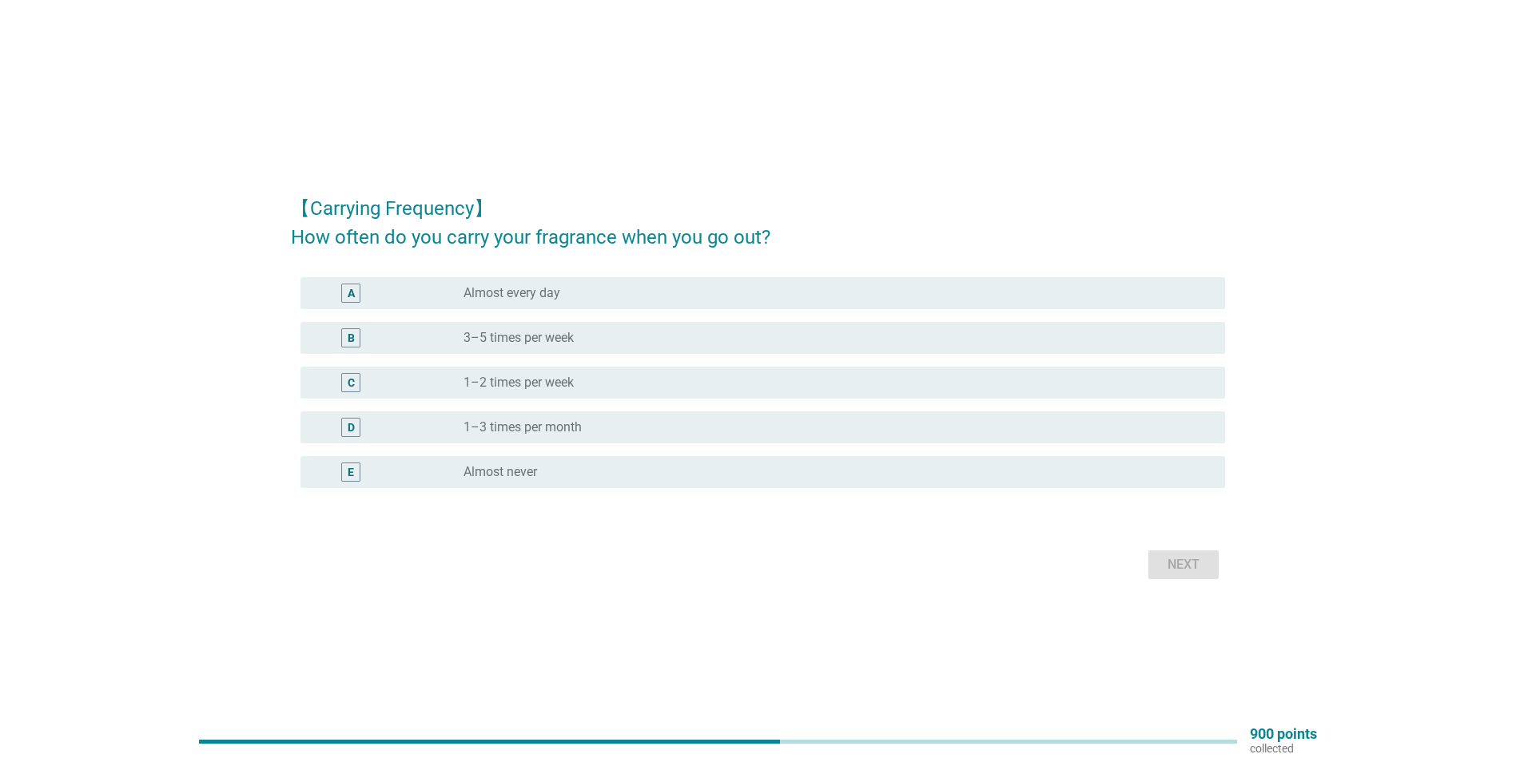
click at [585, 471] on div "radio_button_unchecked Almost never" at bounding box center [831, 472] width 736 height 16
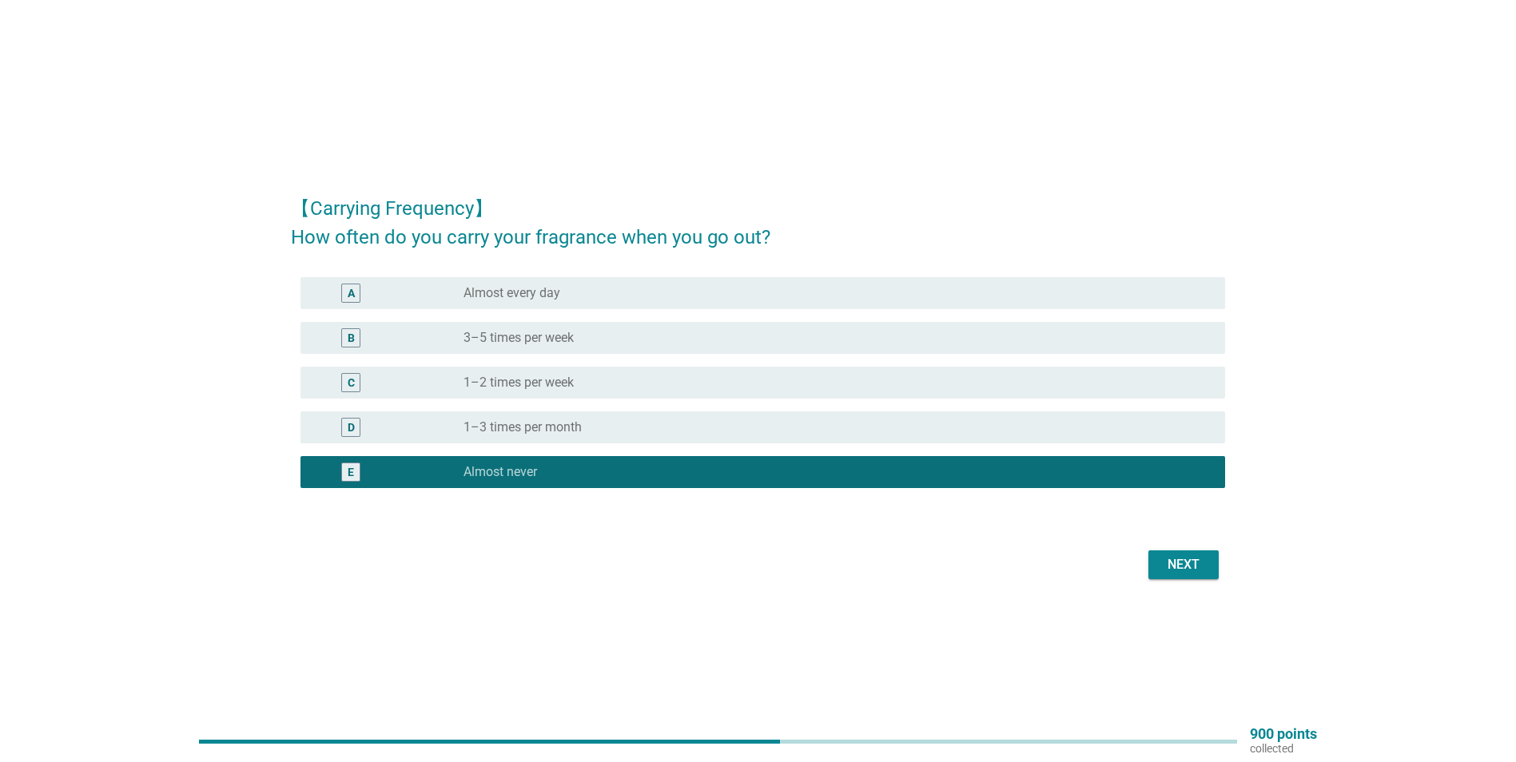
click at [1145, 577] on div "Next" at bounding box center [758, 565] width 934 height 38
click at [1163, 571] on div "Next" at bounding box center [1183, 564] width 45 height 19
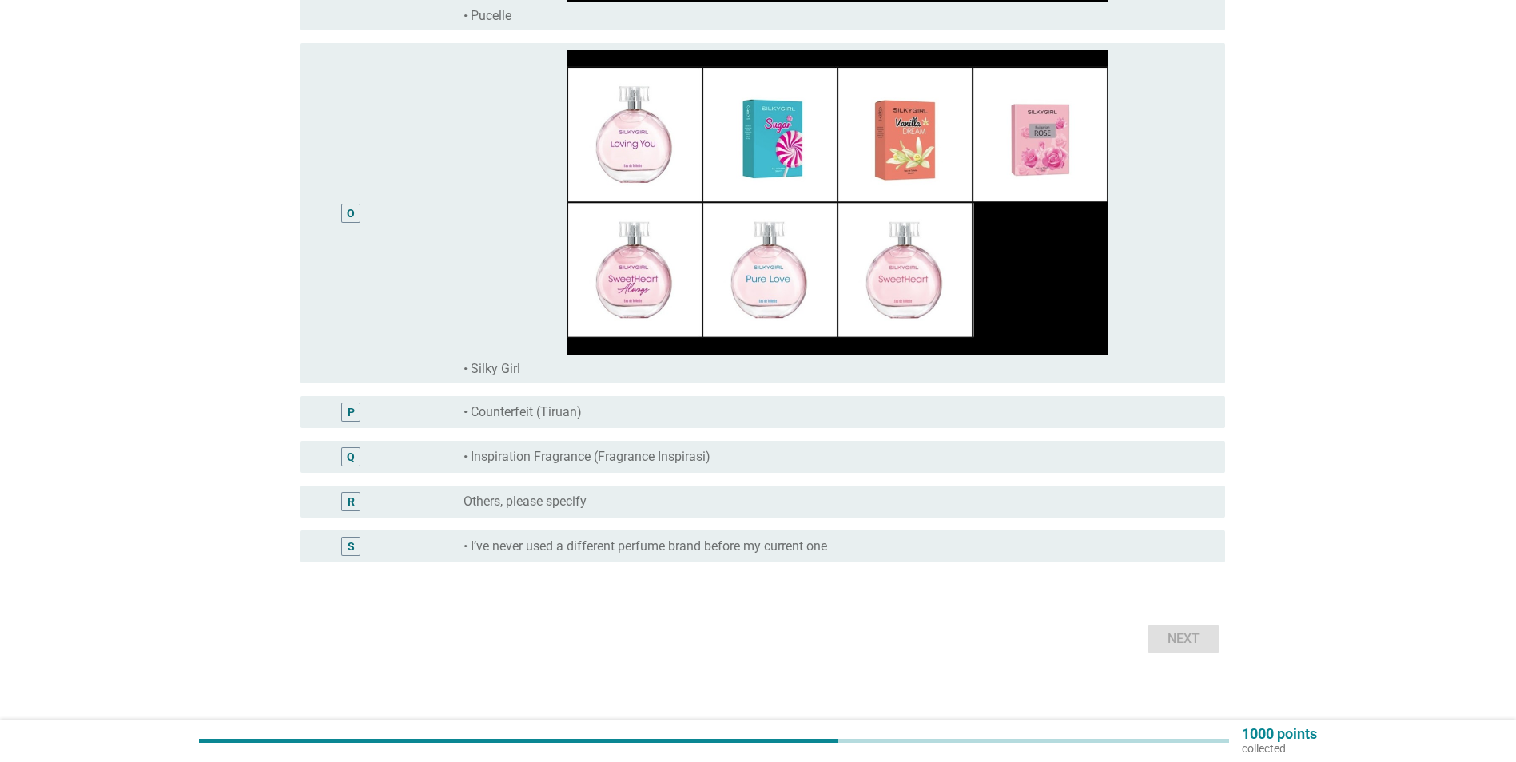
scroll to position [5076, 0]
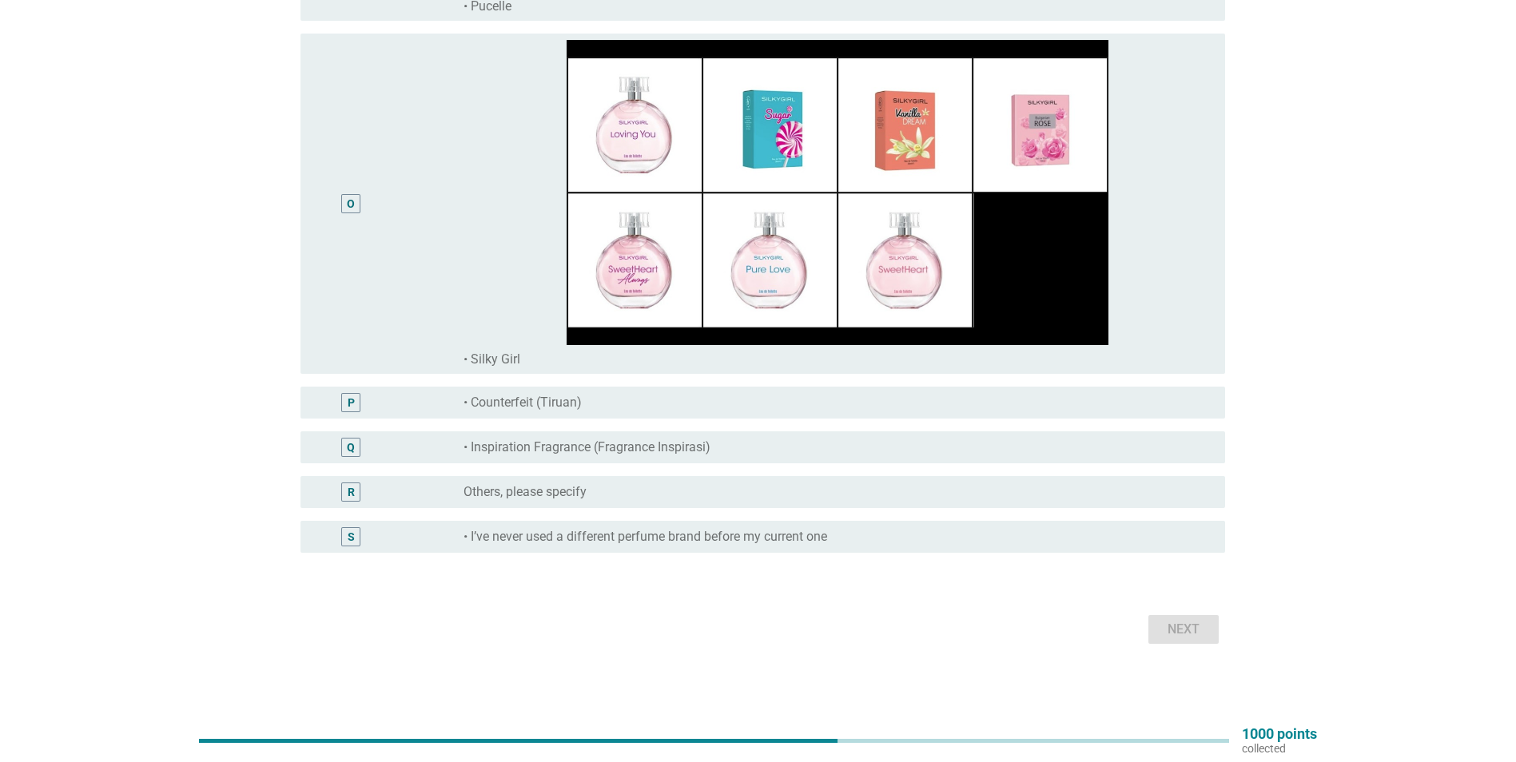
click at [904, 543] on div "radio_button_unchecked • I’ve never used a different perfume brand before my cu…" at bounding box center [831, 537] width 736 height 16
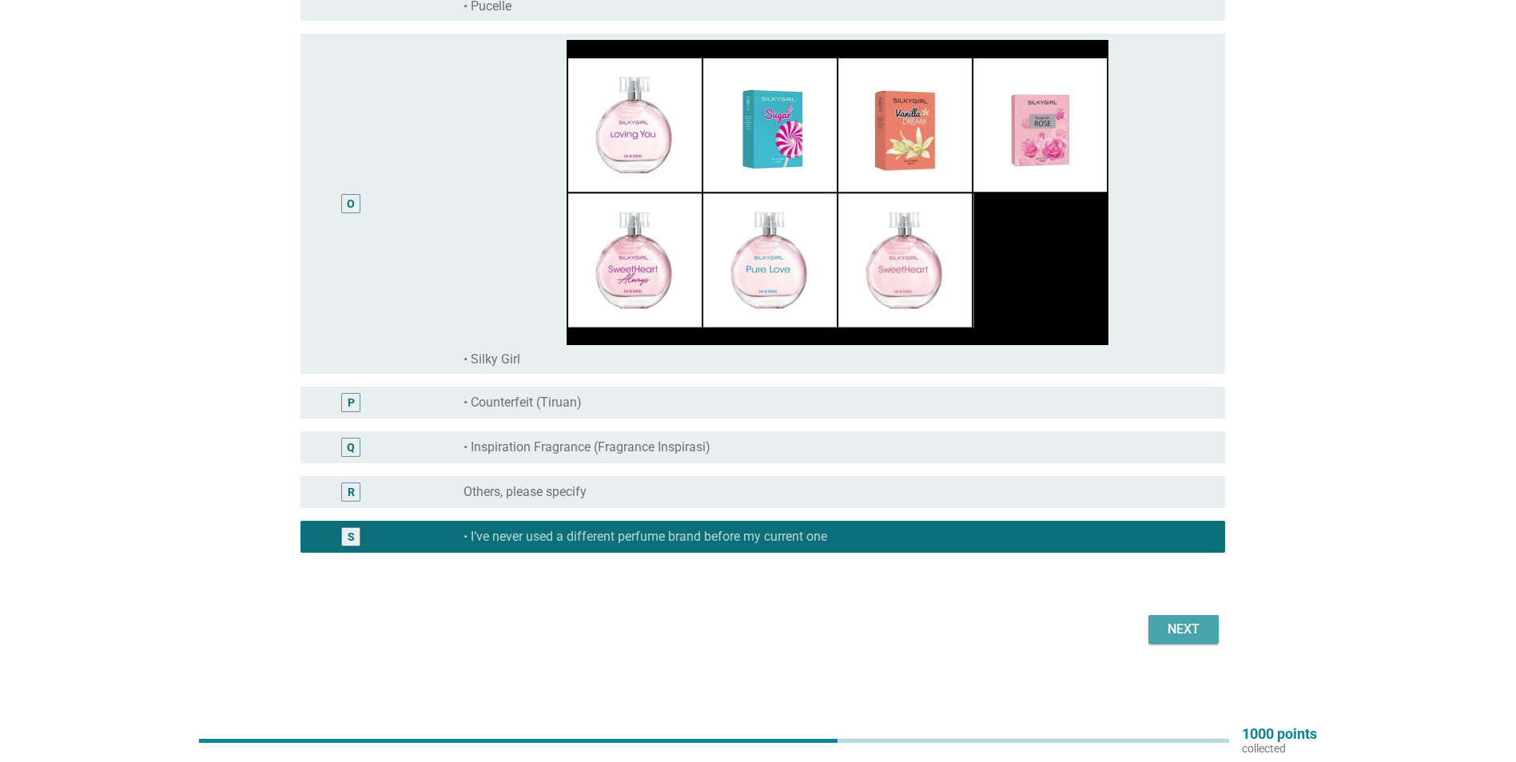
click at [1175, 642] on button "Next" at bounding box center [1183, 629] width 70 height 29
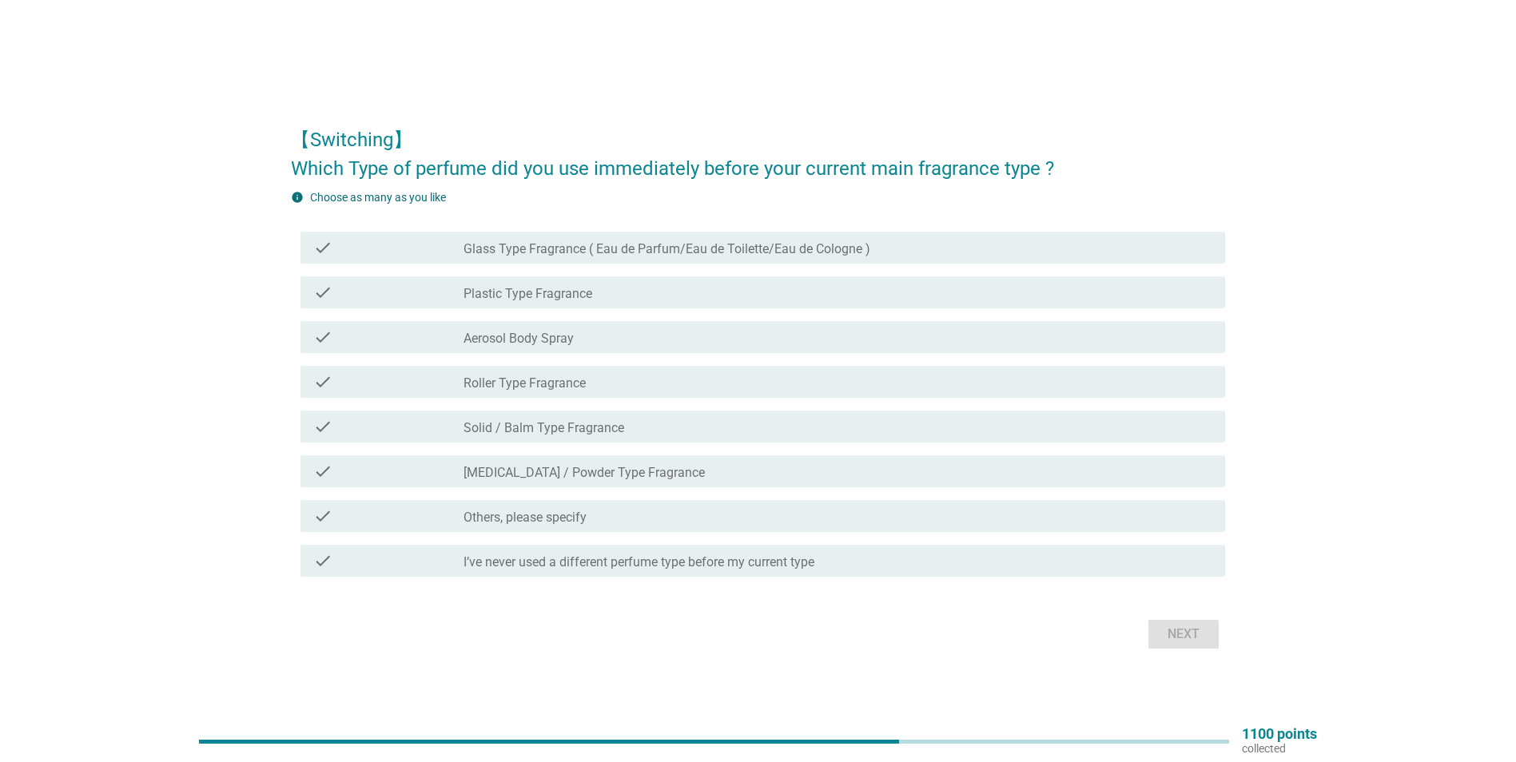
click at [793, 566] on label "I’ve never used a different perfume type before my current type" at bounding box center [638, 562] width 351 height 16
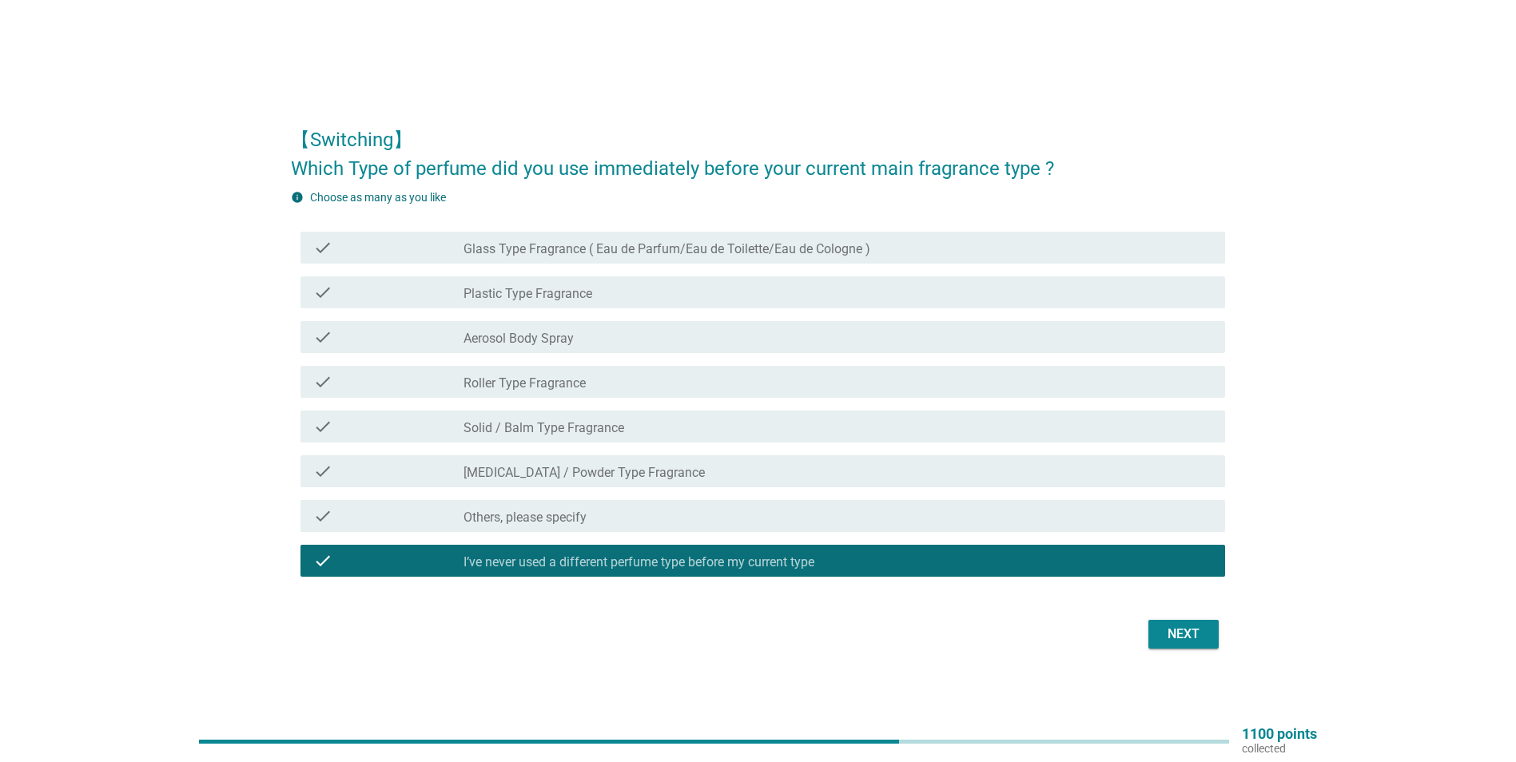
click at [1230, 646] on div "【Switching】 Which Type of perfume did you use immediately before your current m…" at bounding box center [758, 382] width 960 height 570
click at [1184, 637] on div "Next" at bounding box center [1183, 634] width 45 height 19
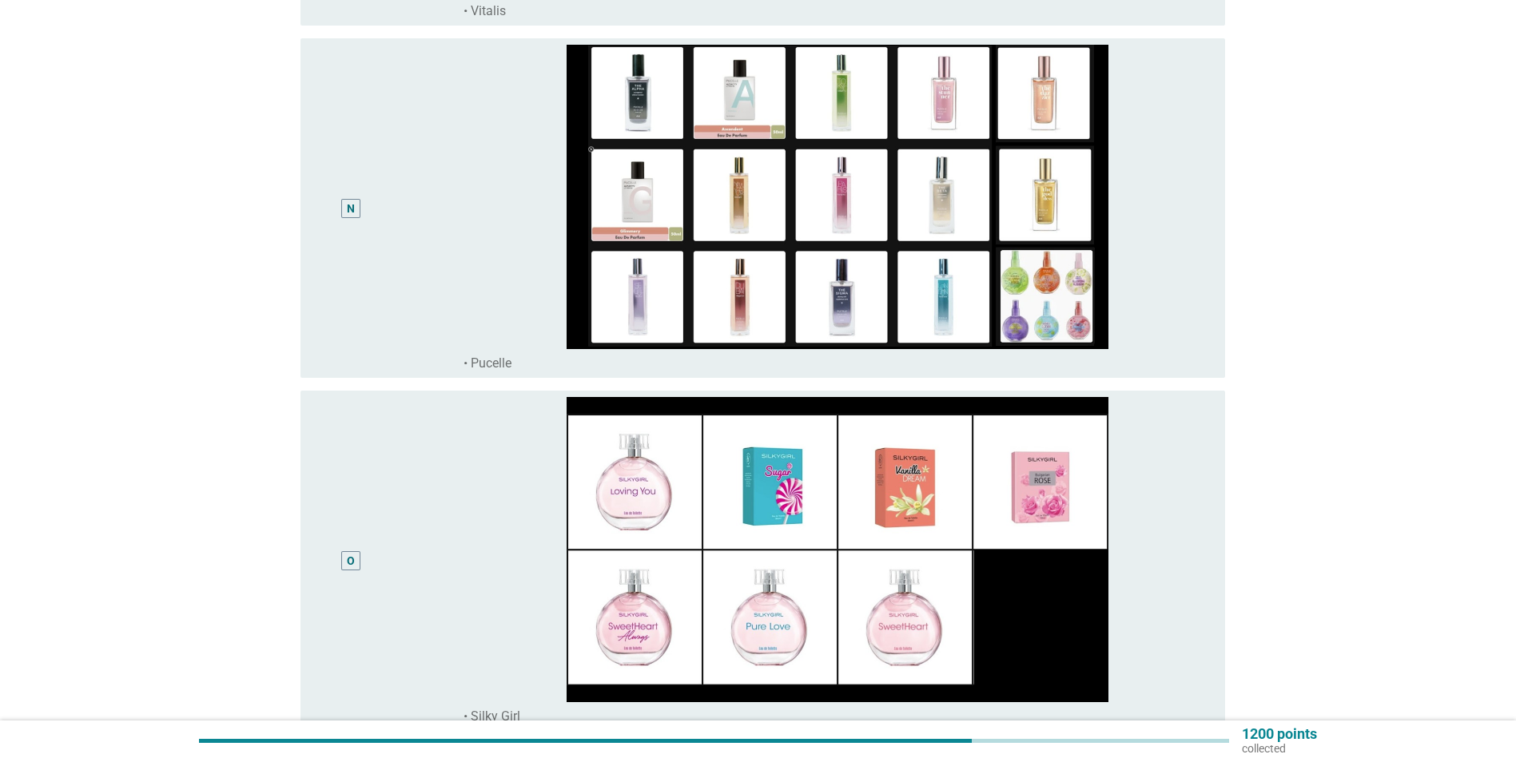
scroll to position [5076, 0]
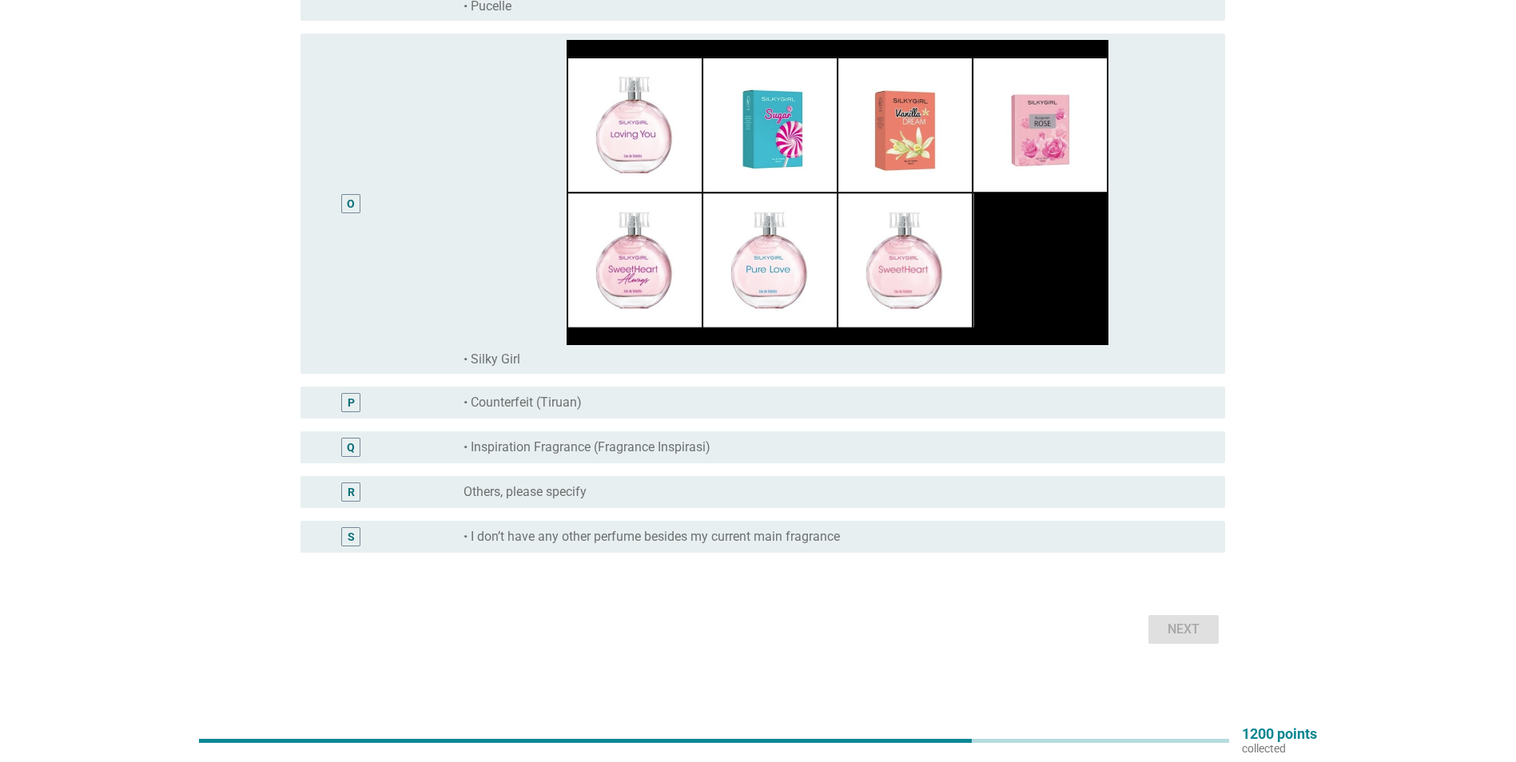
click at [865, 546] on div "radio_button_unchecked • I don’t have any other perfume besides my current main…" at bounding box center [837, 536] width 749 height 19
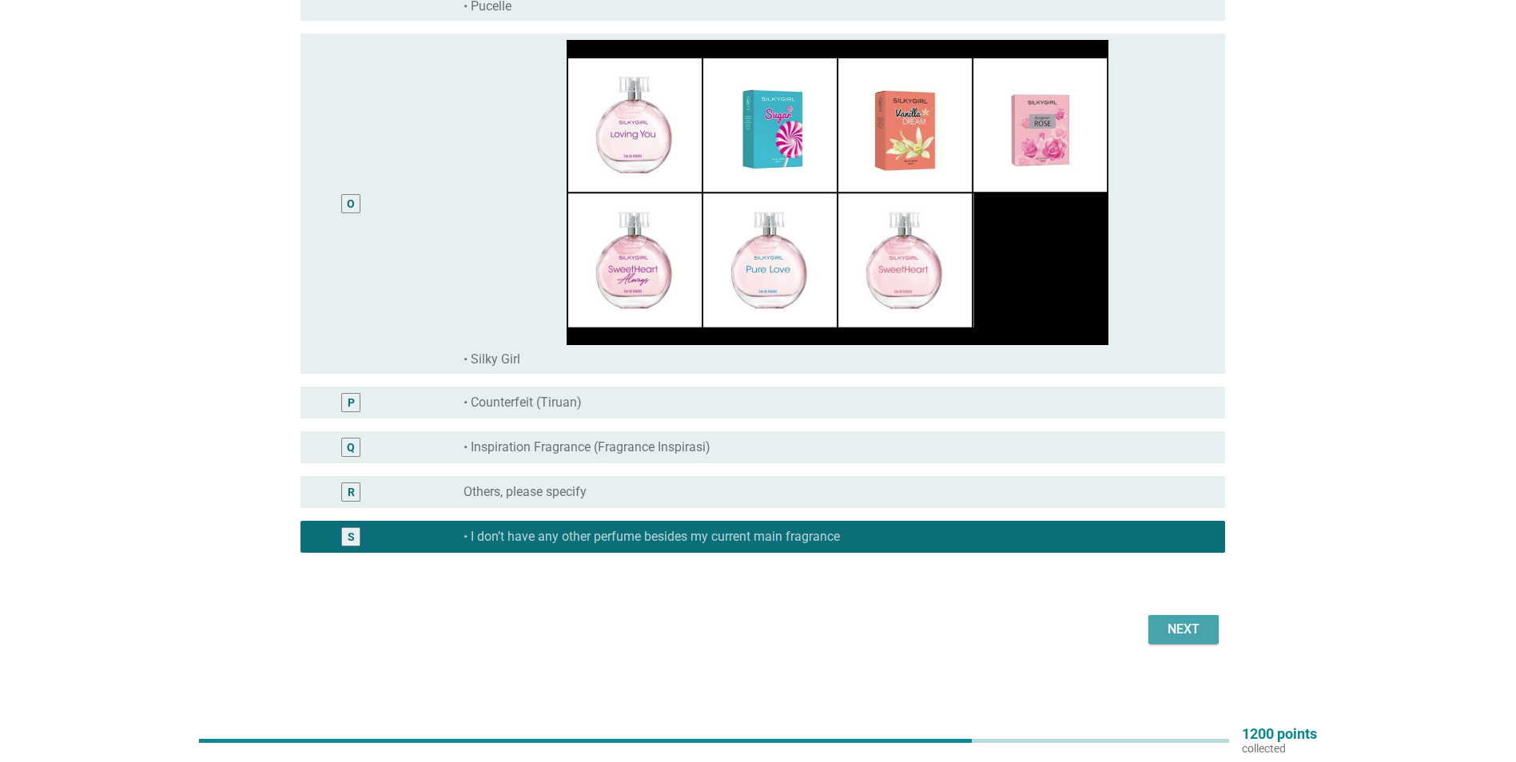
click at [1161, 626] on div "Next" at bounding box center [1183, 629] width 45 height 19
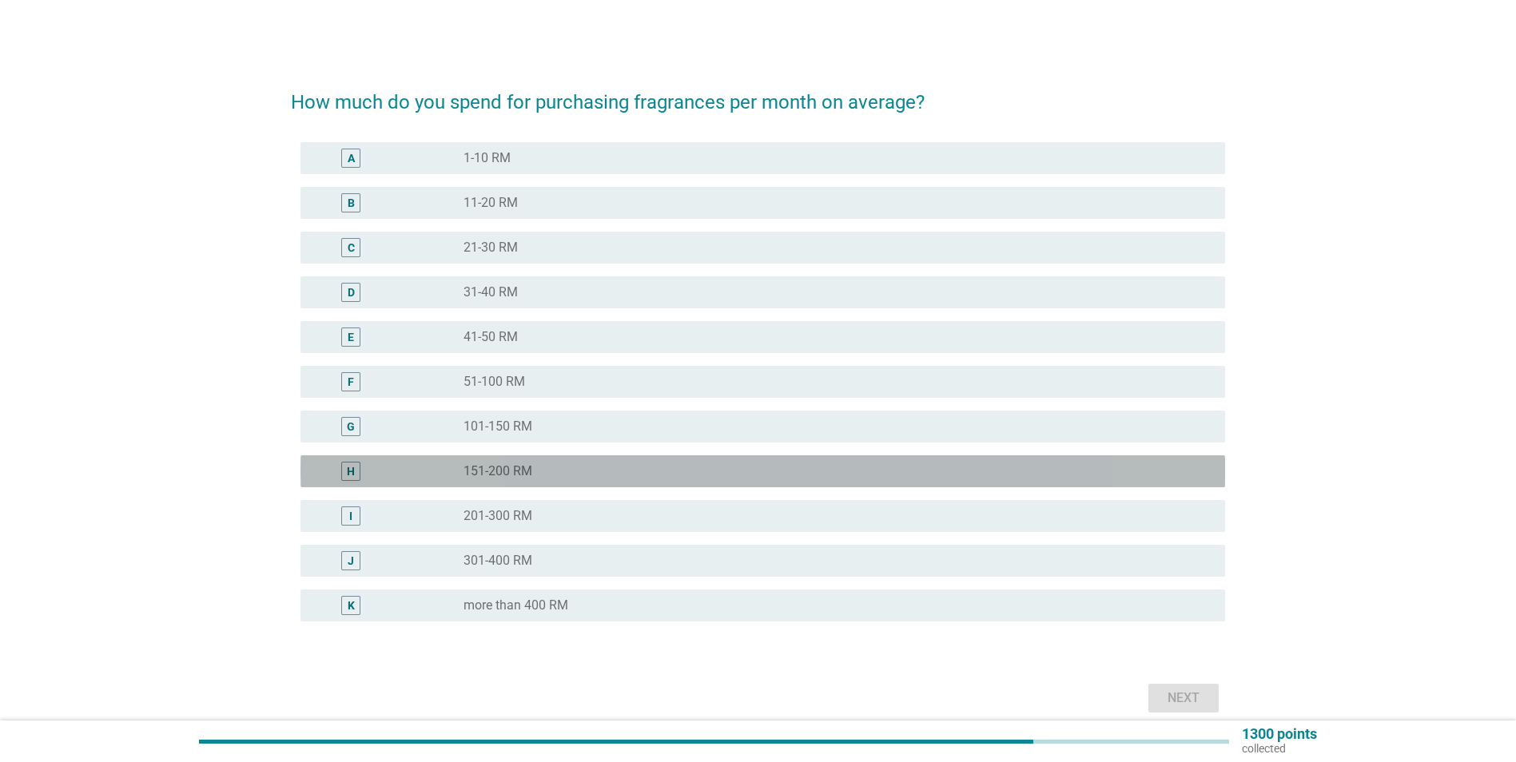
click at [678, 481] on div "H radio_button_unchecked 151-200 RM" at bounding box center [762, 471] width 924 height 32
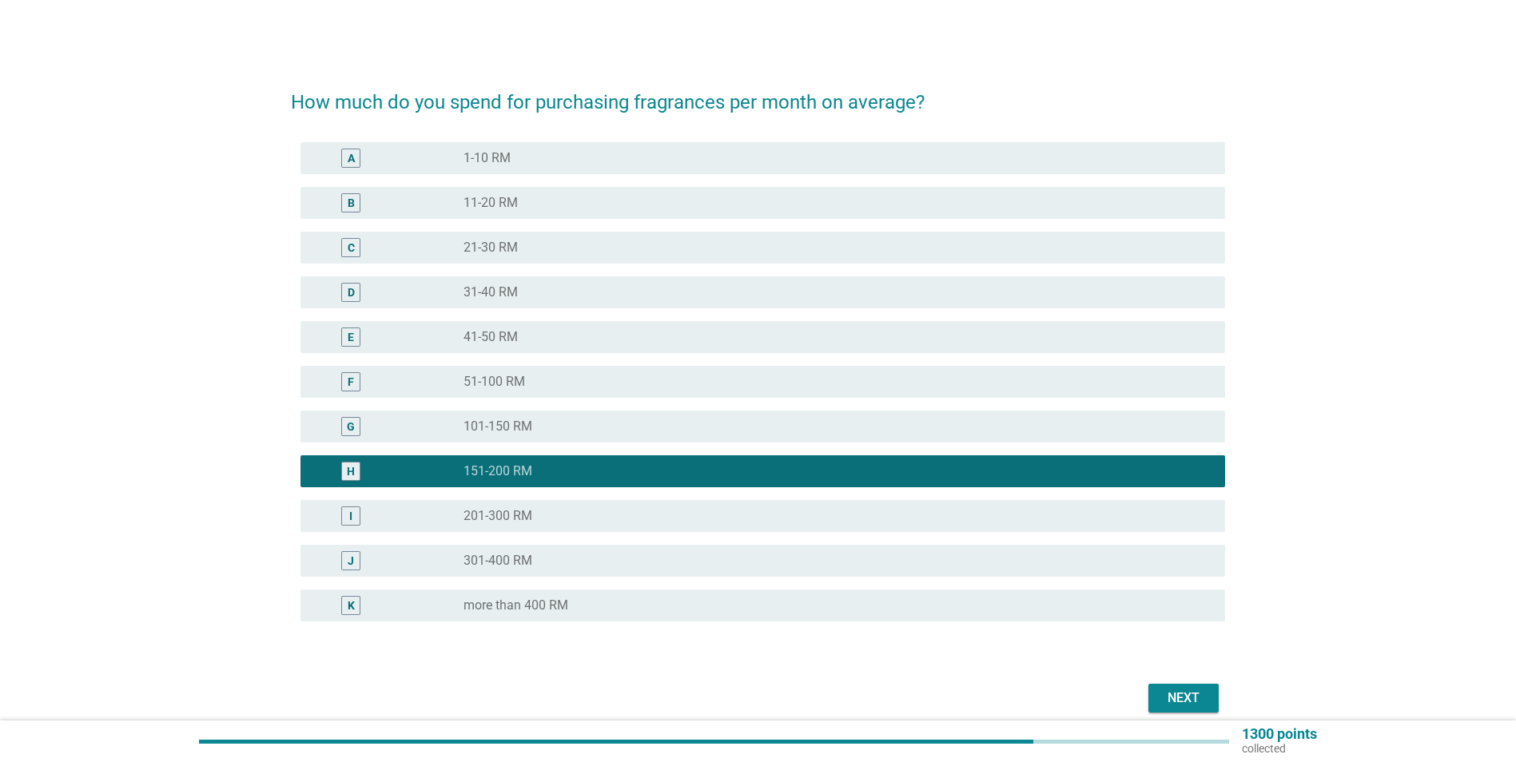
click at [1186, 693] on div "Next" at bounding box center [1183, 698] width 45 height 19
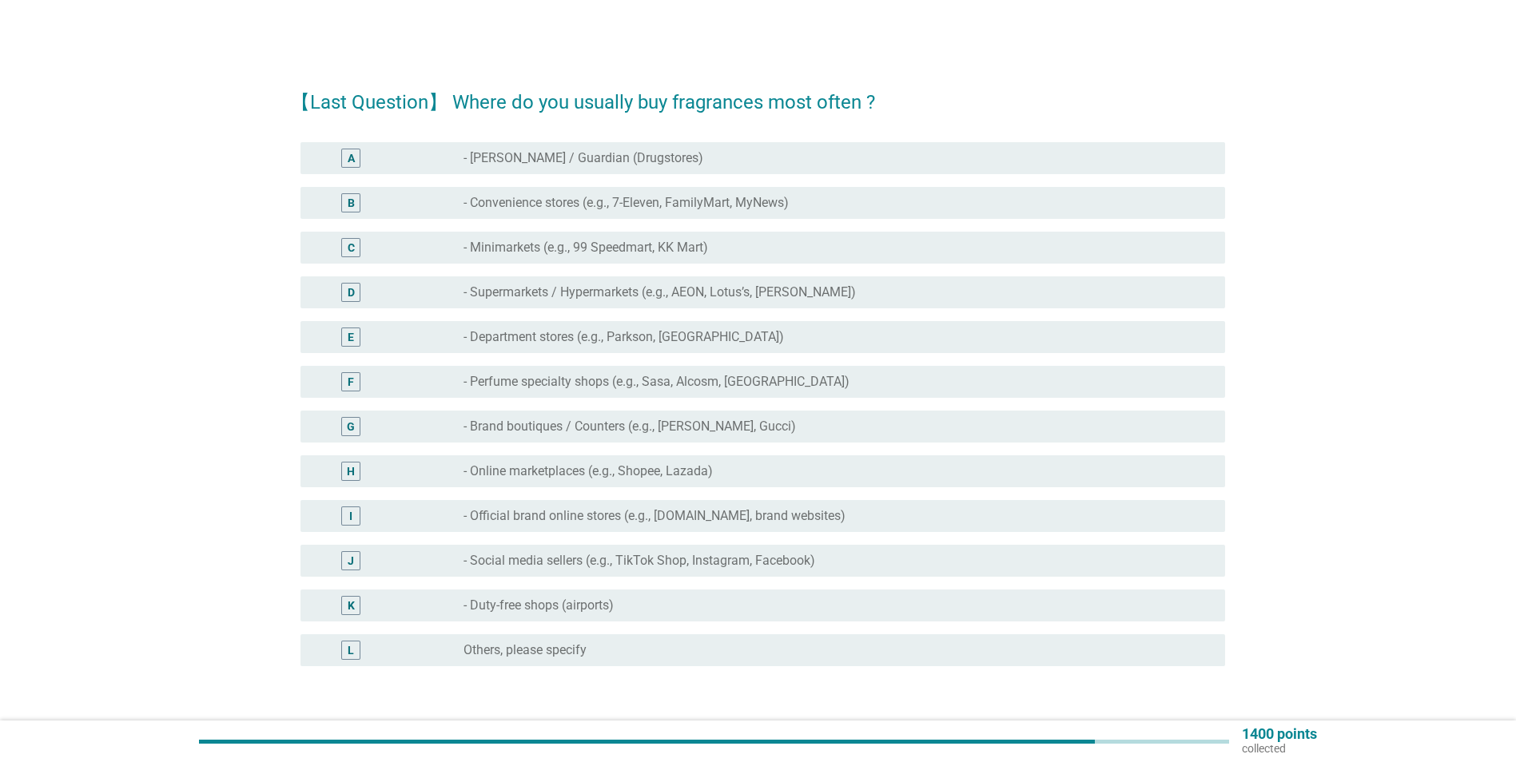
click at [751, 593] on div "K radio_button_unchecked - Duty-free shops (airports)" at bounding box center [762, 606] width 924 height 32
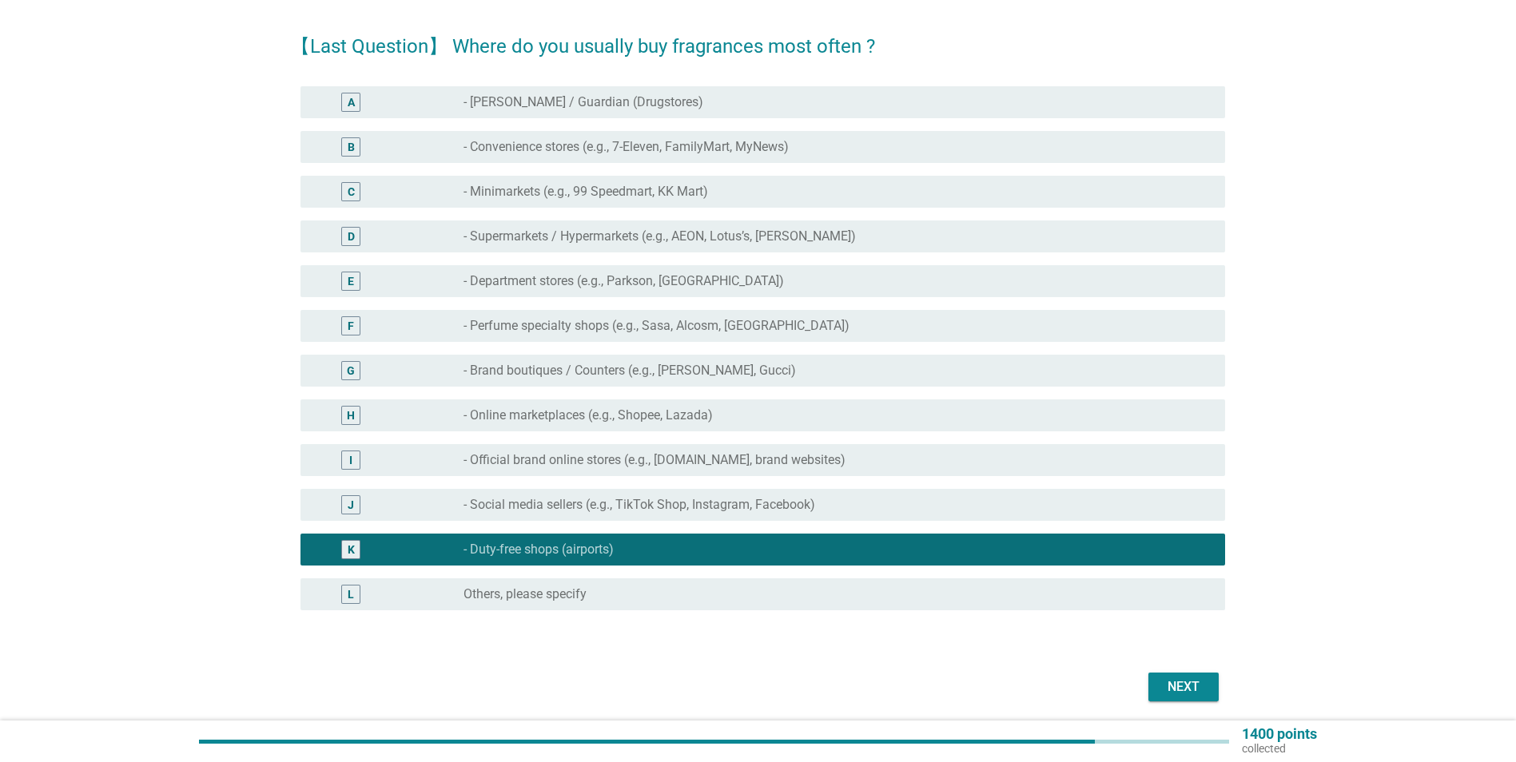
scroll to position [113, 0]
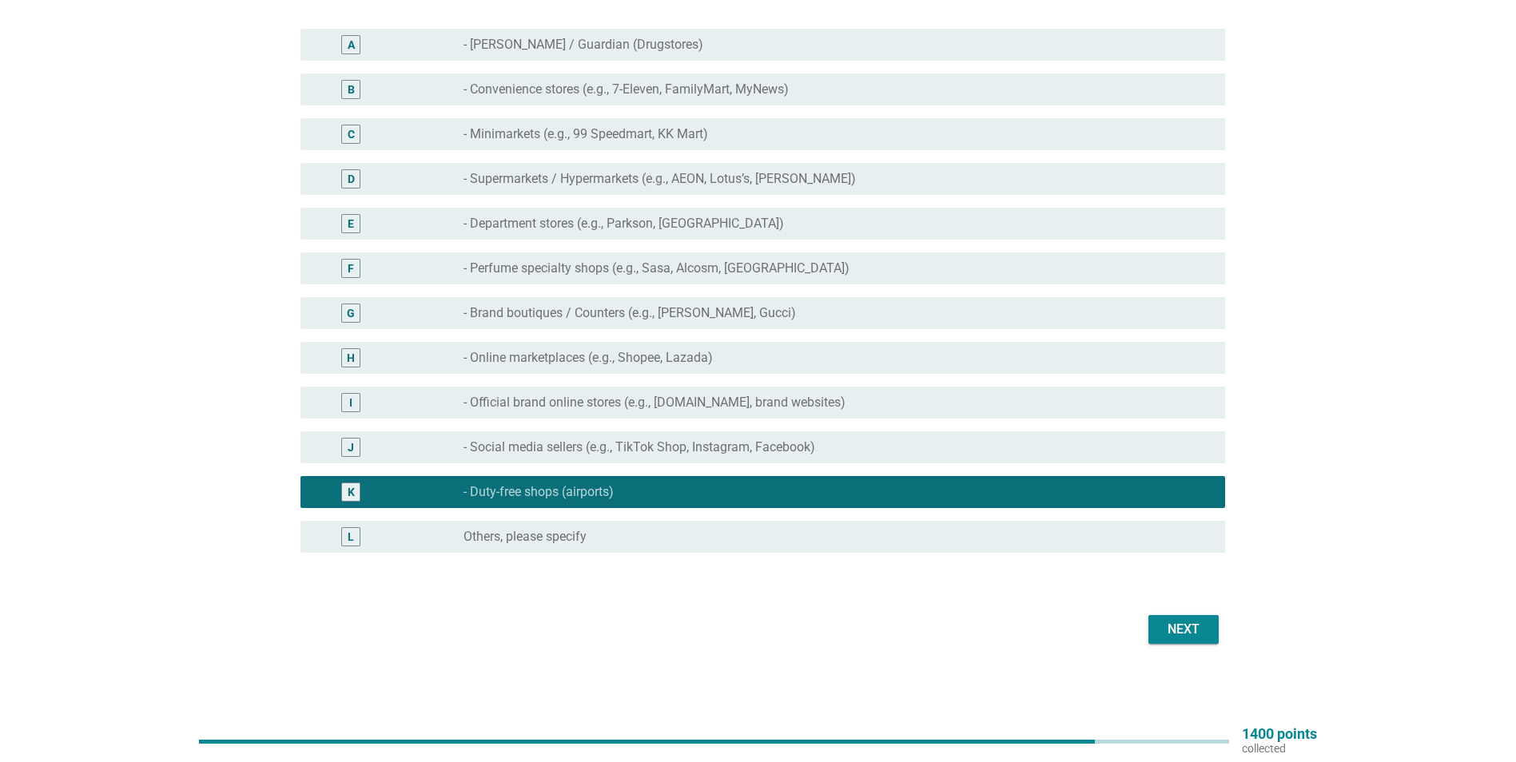
click at [1191, 635] on div "Next" at bounding box center [1183, 629] width 45 height 19
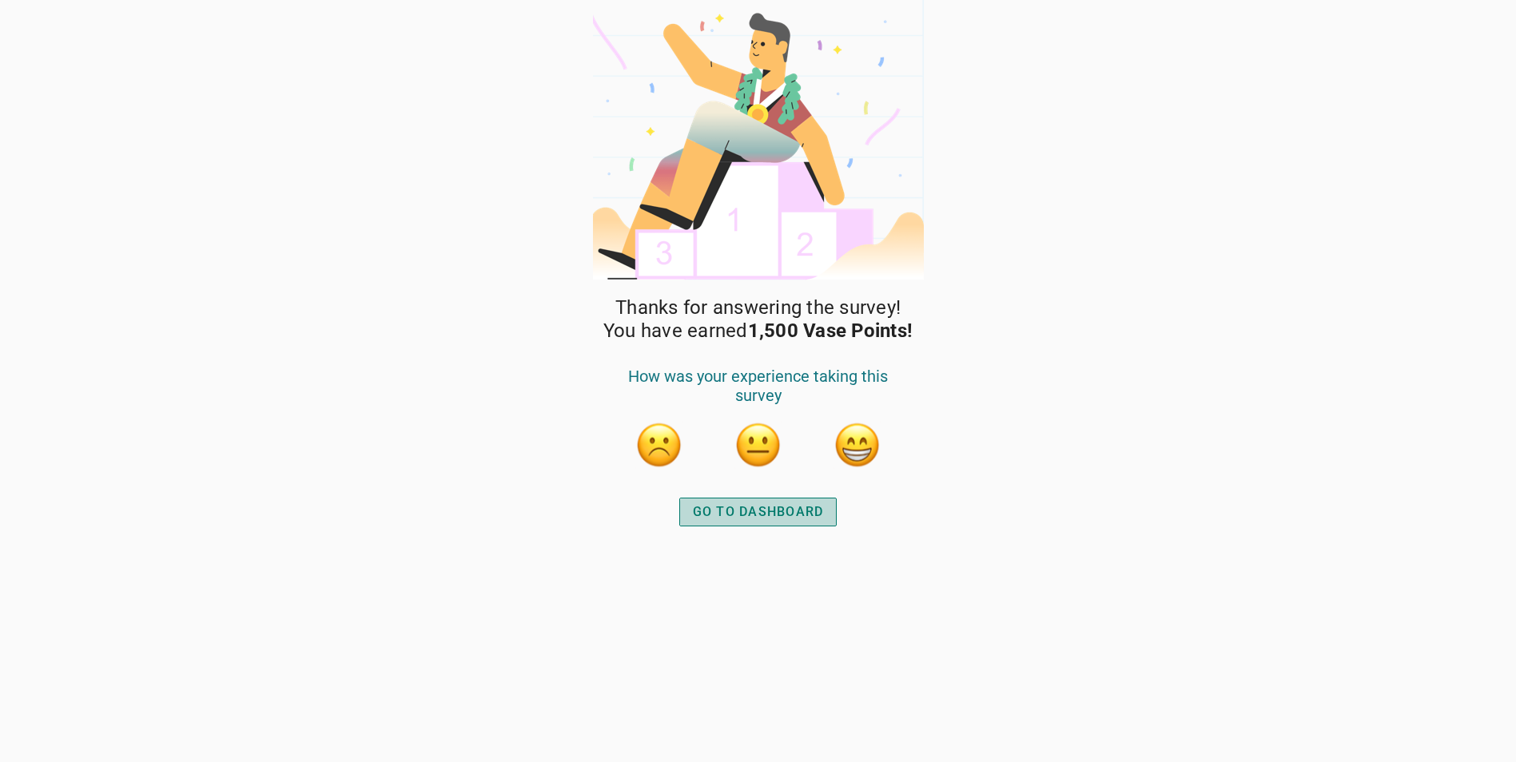
click at [806, 505] on div "GO TO DASHBOARD" at bounding box center [758, 512] width 131 height 19
